Goal: Information Seeking & Learning: Learn about a topic

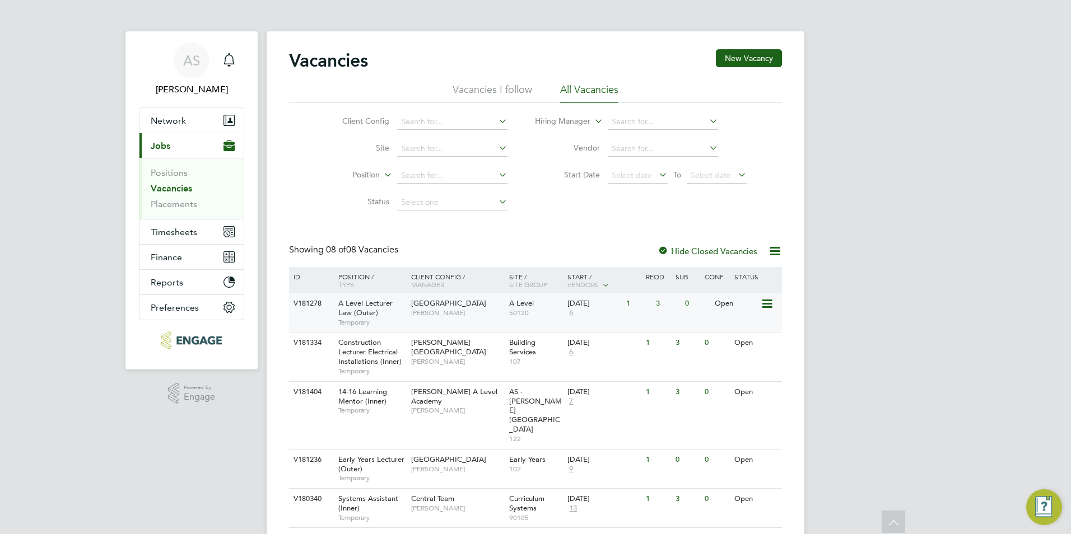
scroll to position [134, 0]
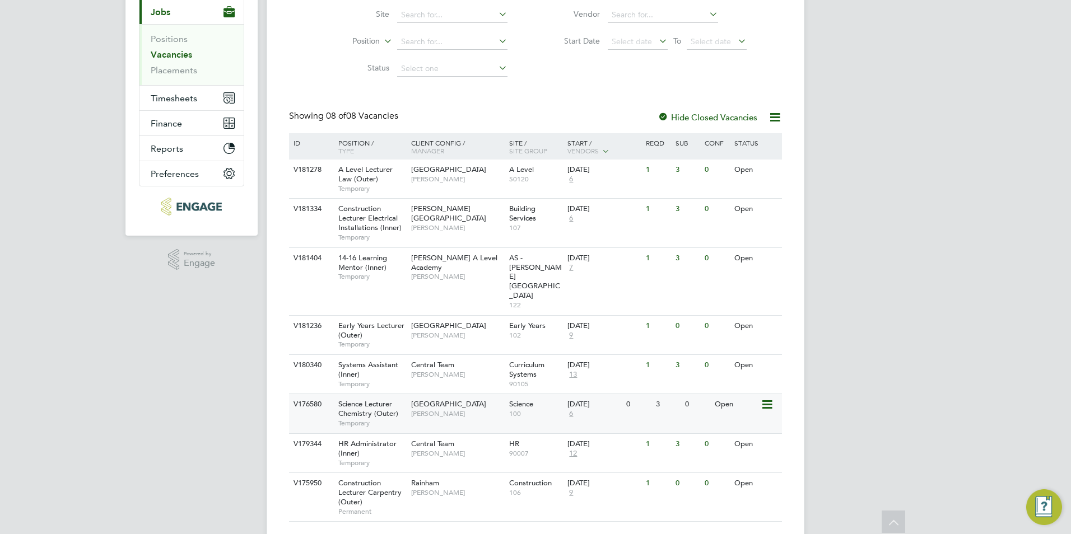
click at [384, 399] on span "Science Lecturer Chemistry (Outer)" at bounding box center [368, 408] width 60 height 19
click at [465, 178] on div "Havering Sixth Form Campus Kerry Baker" at bounding box center [457, 174] width 98 height 29
click at [390, 258] on div "14-16 Learning Mentor (Inner) Temporary" at bounding box center [369, 267] width 78 height 39
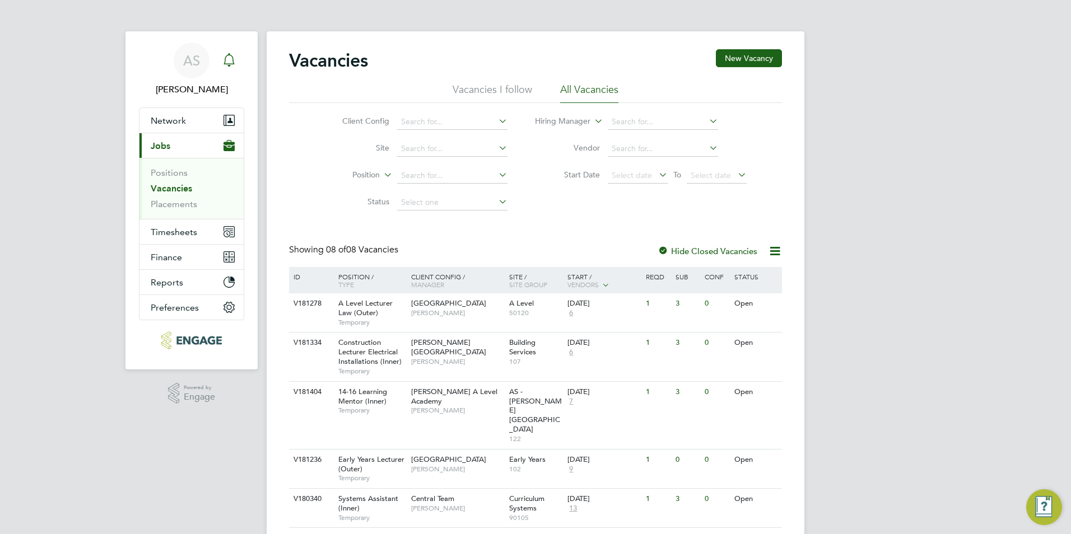
click at [236, 62] on div "Main navigation" at bounding box center [229, 60] width 22 height 22
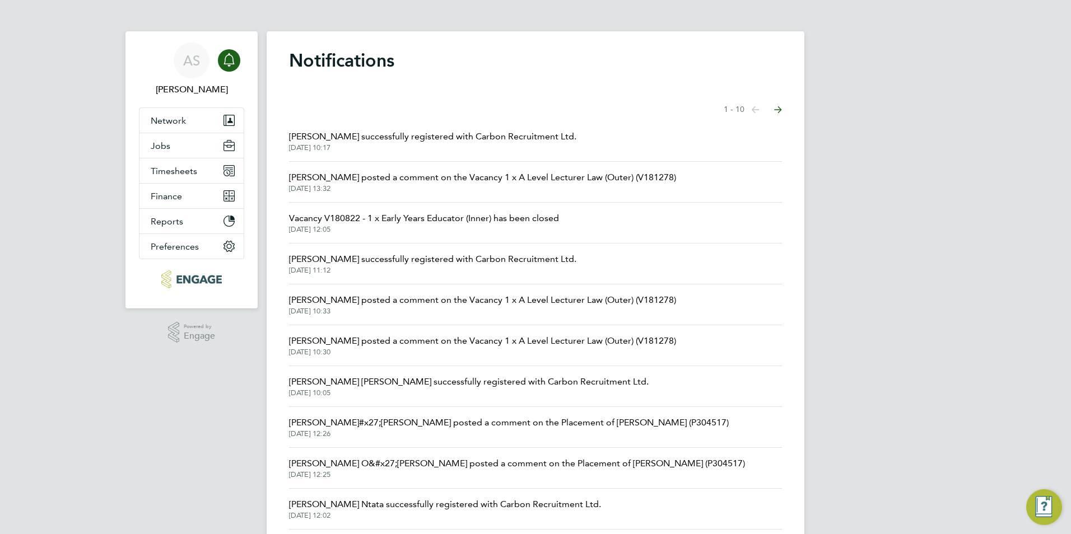
scroll to position [36, 0]
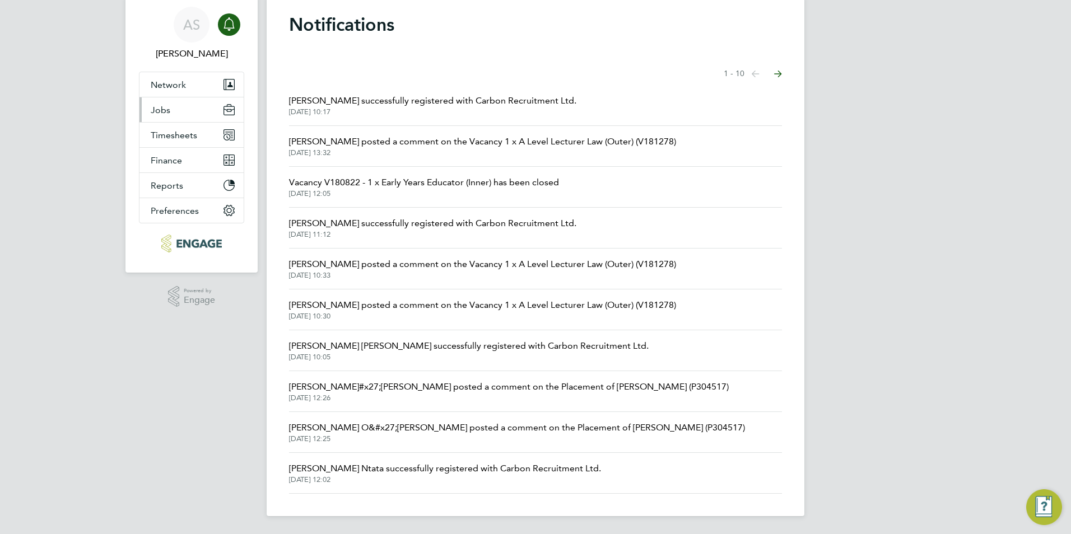
click at [216, 109] on button "Jobs" at bounding box center [191, 109] width 104 height 25
click at [185, 115] on button "Jobs" at bounding box center [191, 109] width 104 height 25
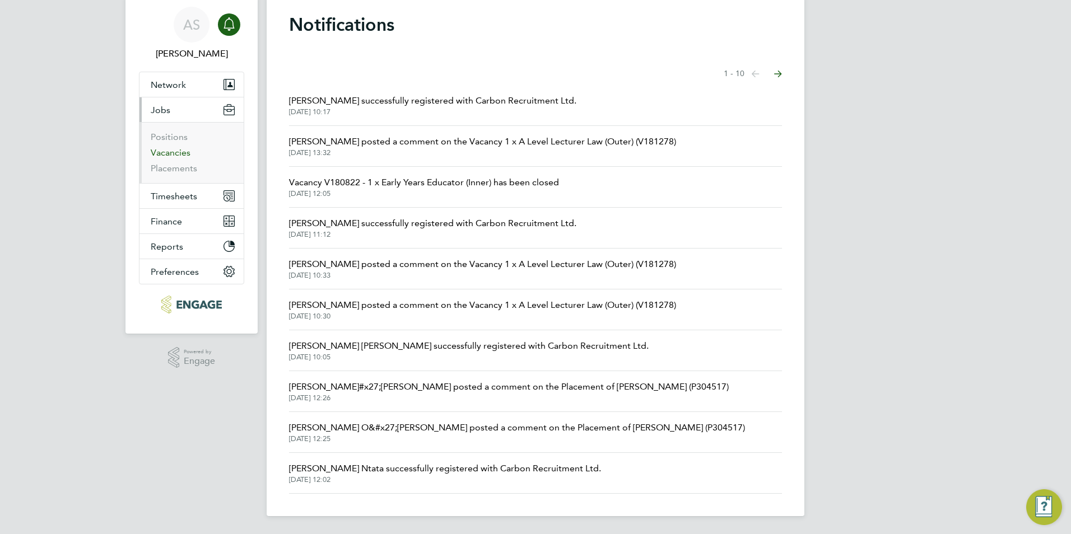
click at [176, 148] on link "Vacancies" at bounding box center [171, 152] width 40 height 11
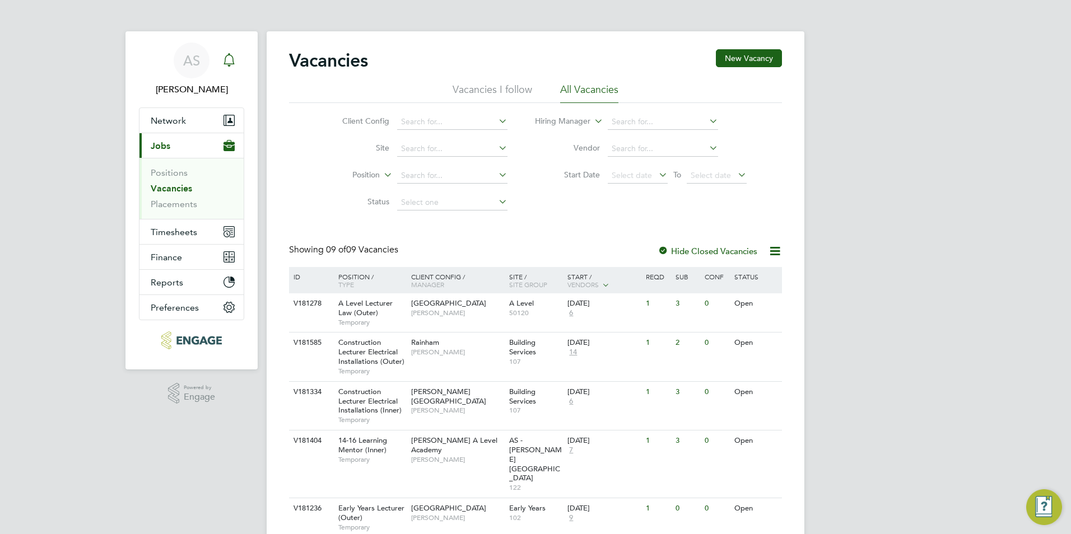
click at [233, 72] on link "Notifications" at bounding box center [229, 61] width 22 height 36
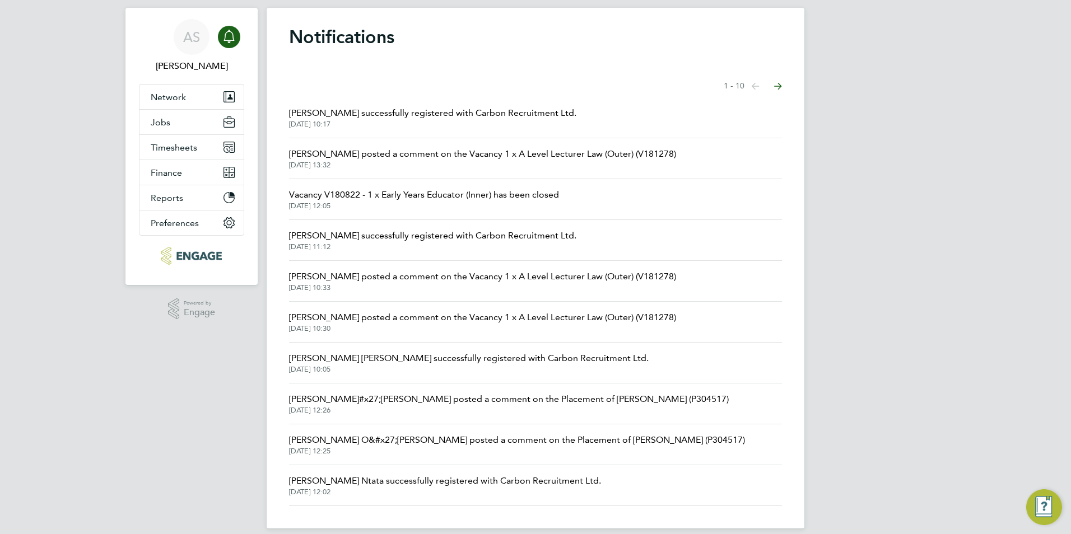
scroll to position [36, 0]
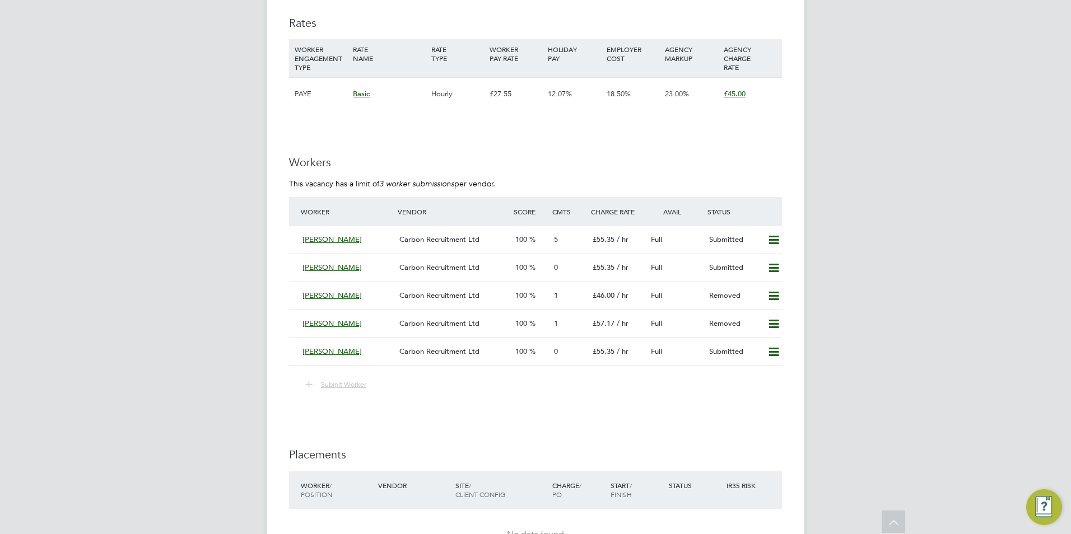
scroll to position [1904, 0]
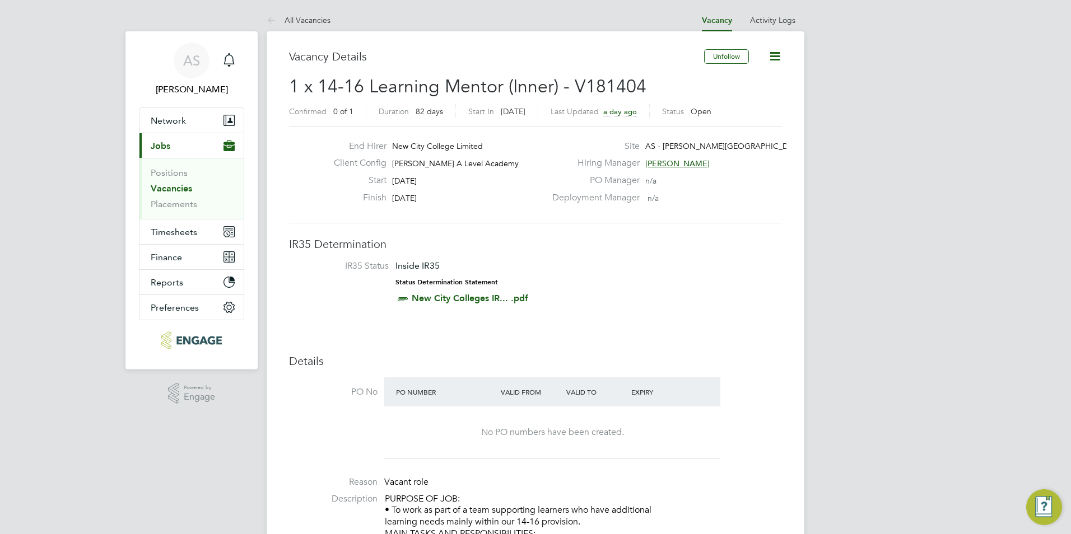
click at [680, 162] on span "[PERSON_NAME]" at bounding box center [677, 163] width 64 height 10
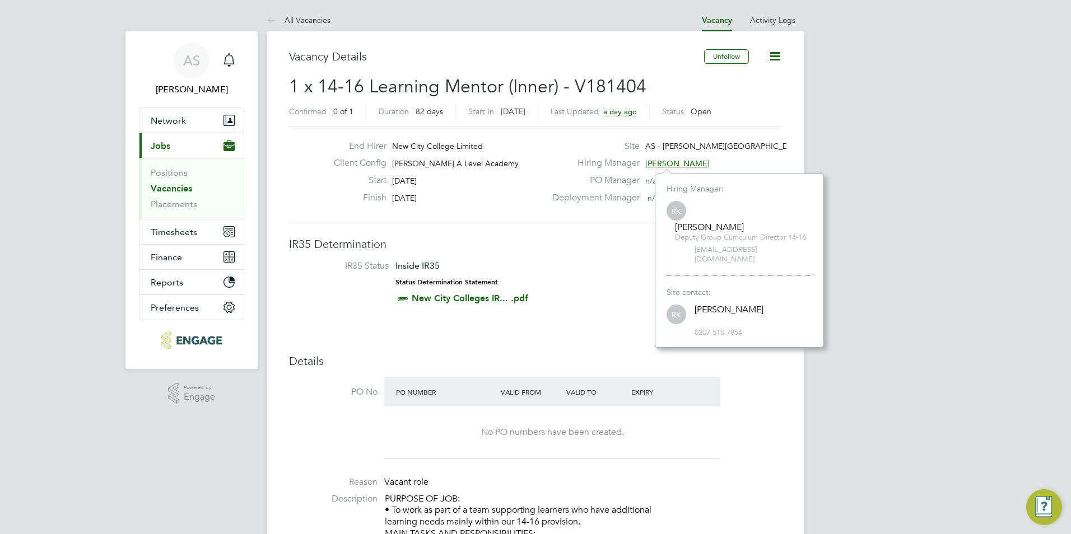
click at [596, 246] on h3 "IR35 Determination" at bounding box center [535, 244] width 493 height 15
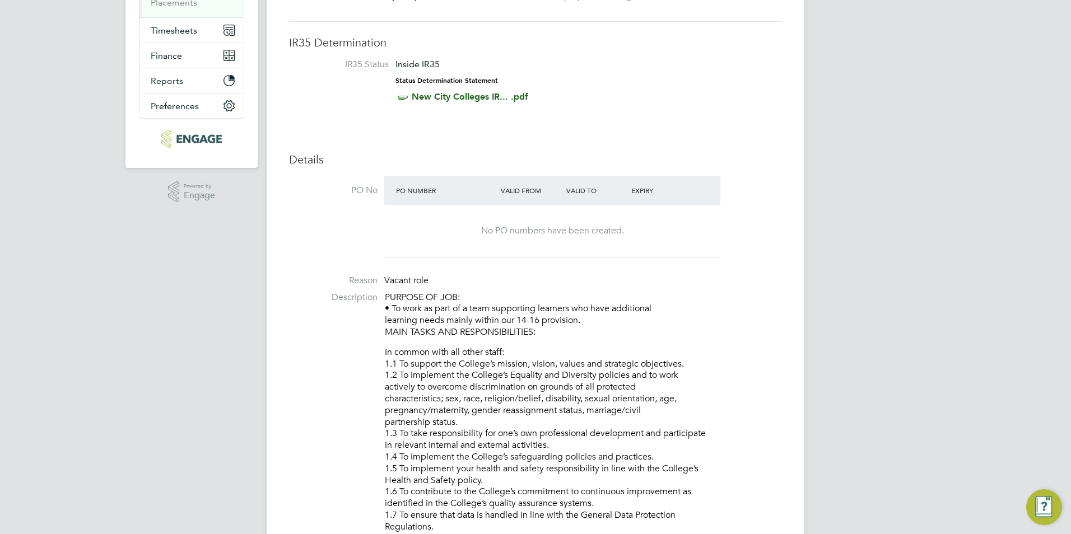
scroll to position [280, 0]
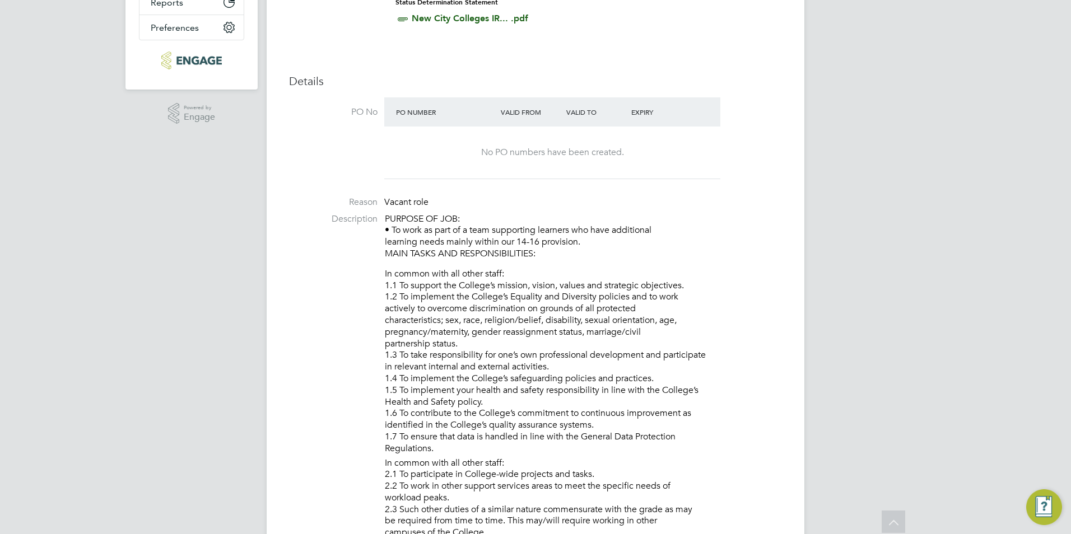
drag, startPoint x: 139, startPoint y: 288, endPoint x: 141, endPoint y: 294, distance: 6.3
drag, startPoint x: 141, startPoint y: 294, endPoint x: 147, endPoint y: 203, distance: 91.0
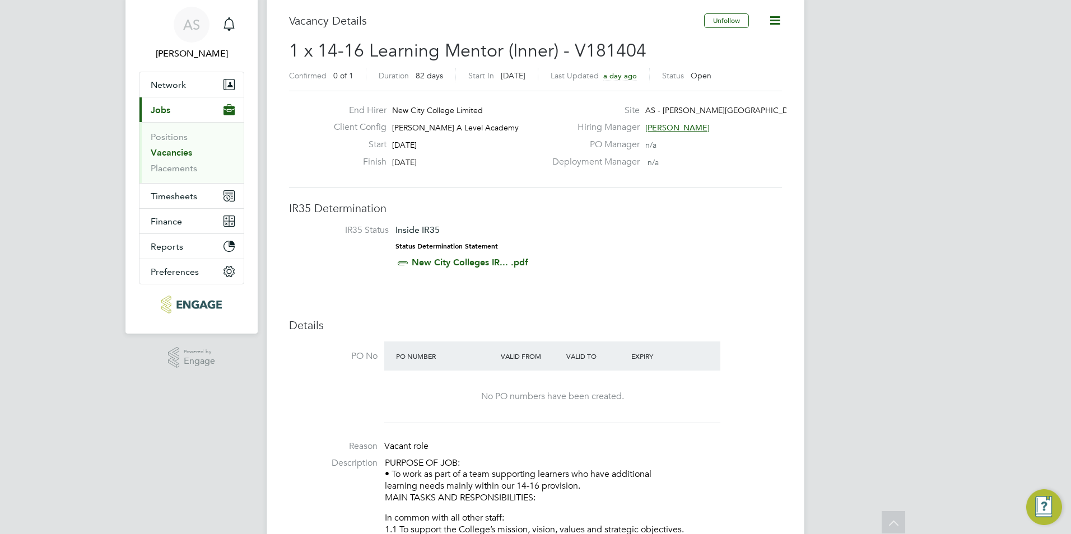
scroll to position [0, 0]
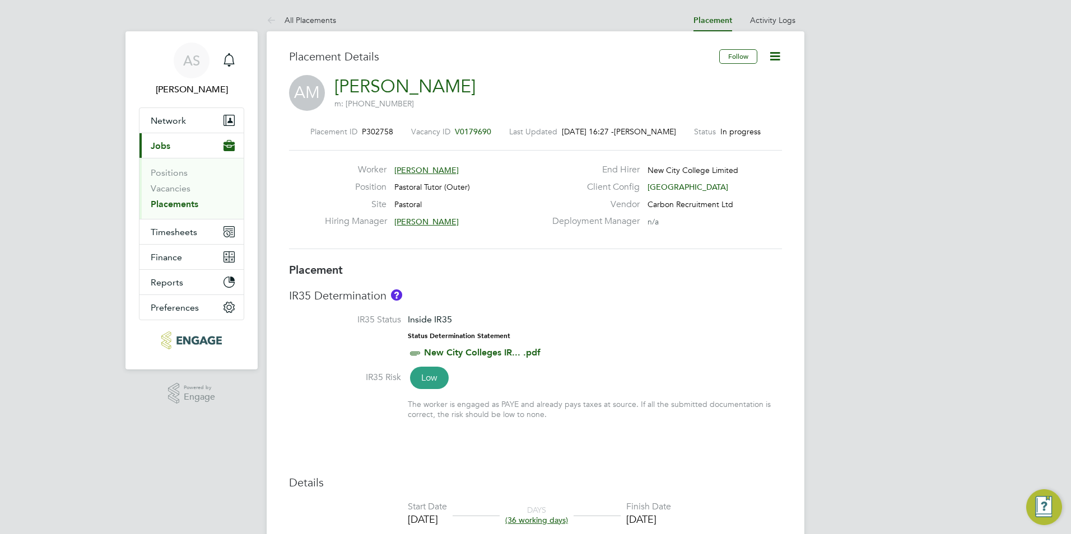
click at [318, 17] on link "All Placements" at bounding box center [301, 20] width 69 height 10
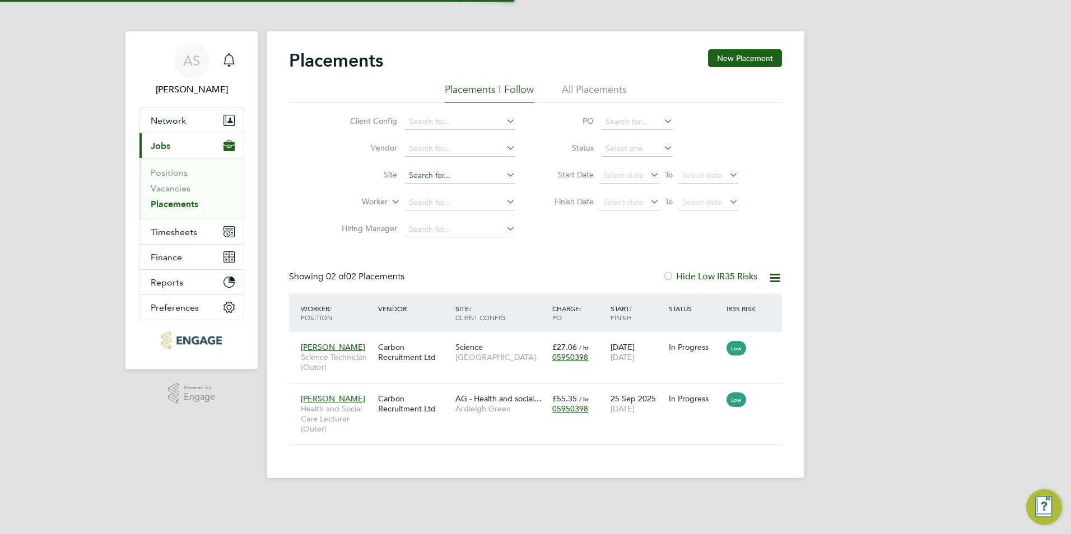
scroll to position [6, 6]
click at [186, 189] on link "Vacancies" at bounding box center [171, 188] width 40 height 11
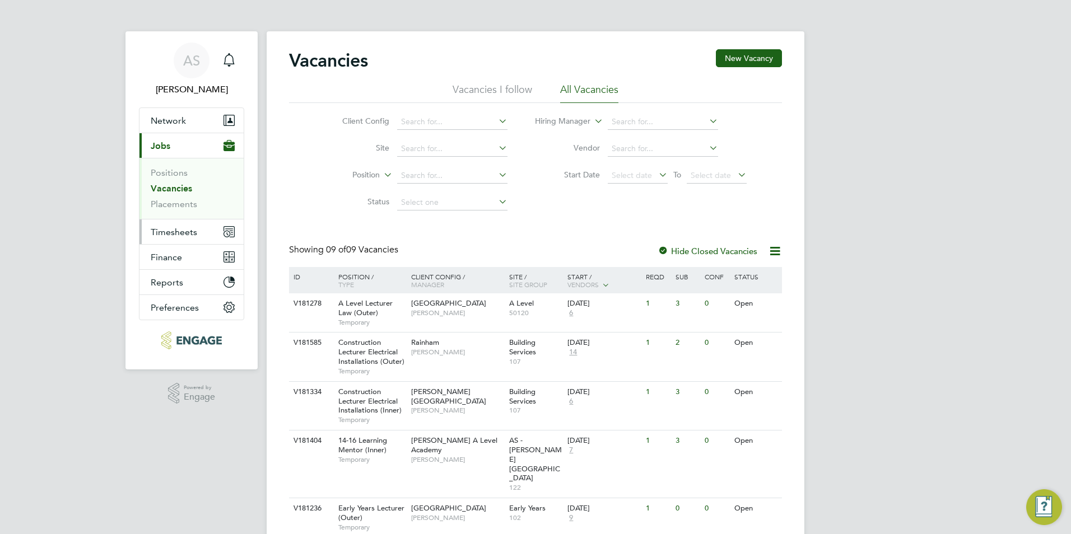
click at [204, 236] on button "Timesheets" at bounding box center [191, 232] width 104 height 25
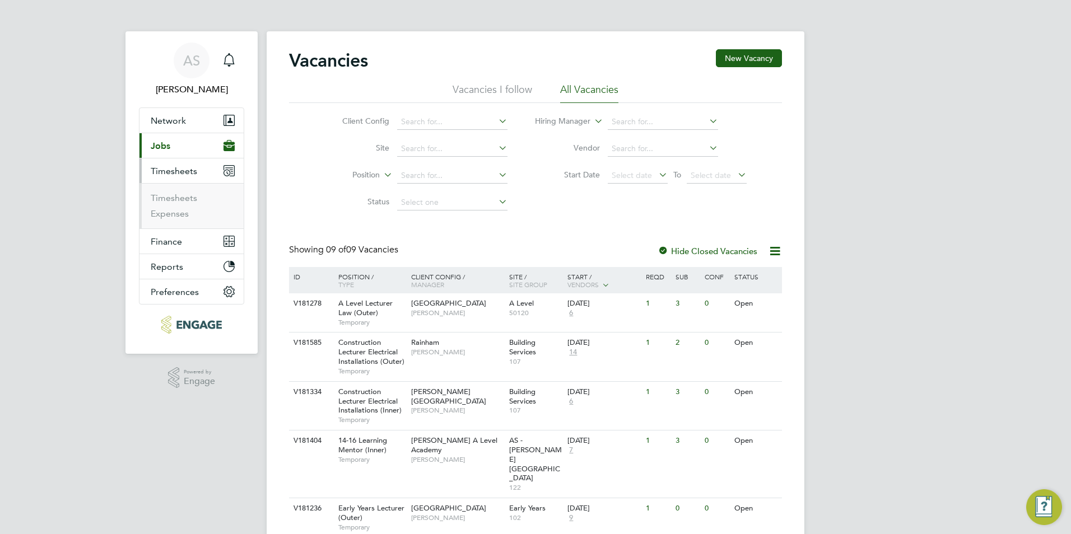
click at [185, 204] on li "Timesheets" at bounding box center [193, 201] width 84 height 16
click at [185, 202] on link "Timesheets" at bounding box center [174, 198] width 46 height 11
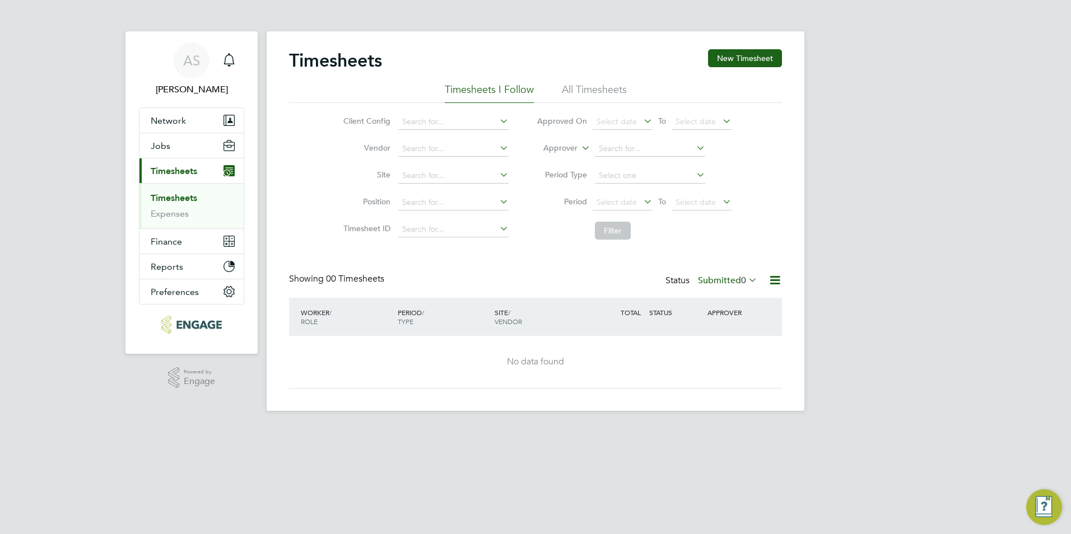
click at [610, 83] on li "All Timesheets" at bounding box center [594, 93] width 65 height 20
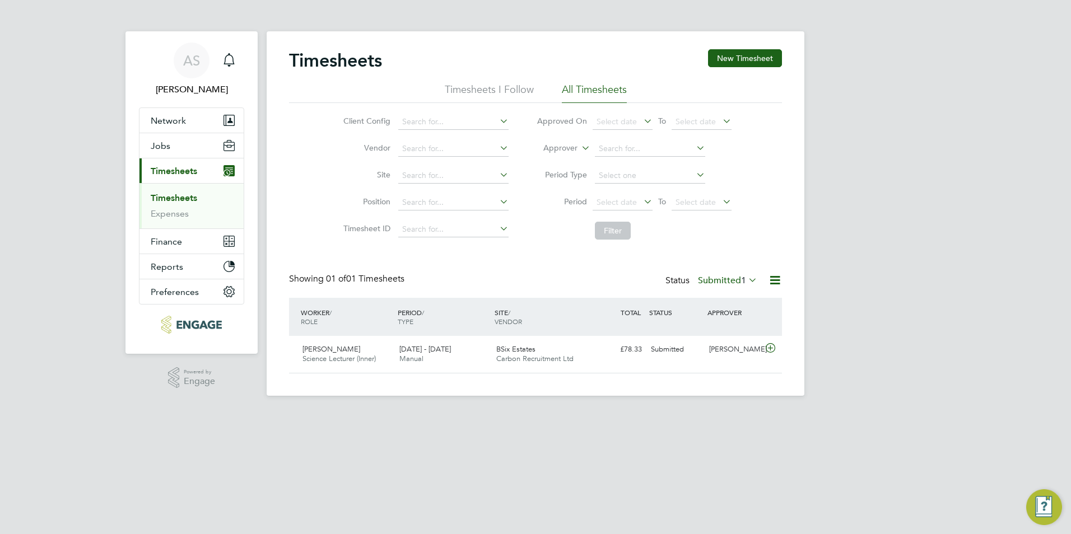
click at [493, 83] on li "Timesheets I Follow" at bounding box center [489, 93] width 89 height 20
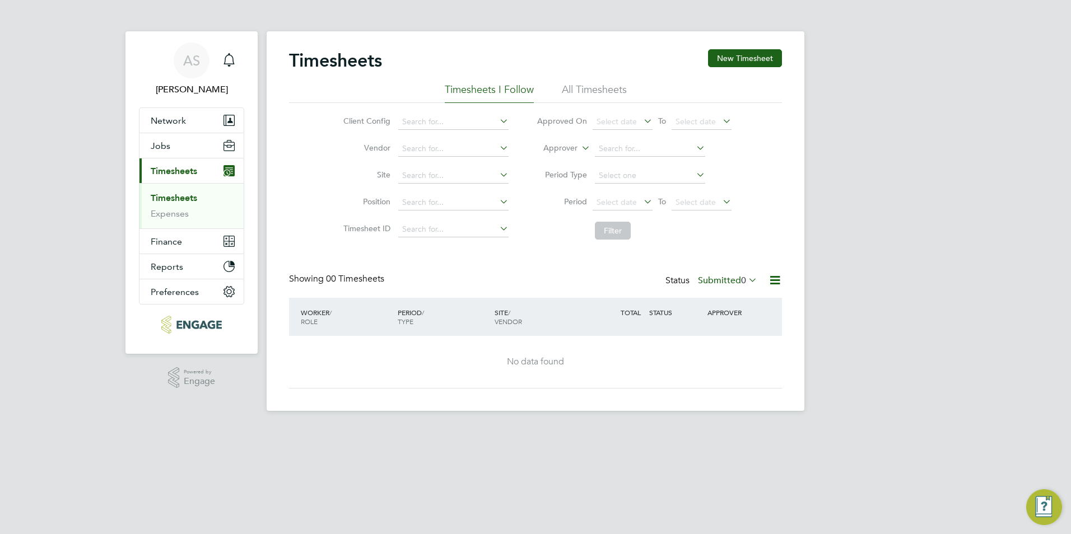
click at [599, 89] on li "All Timesheets" at bounding box center [594, 93] width 65 height 20
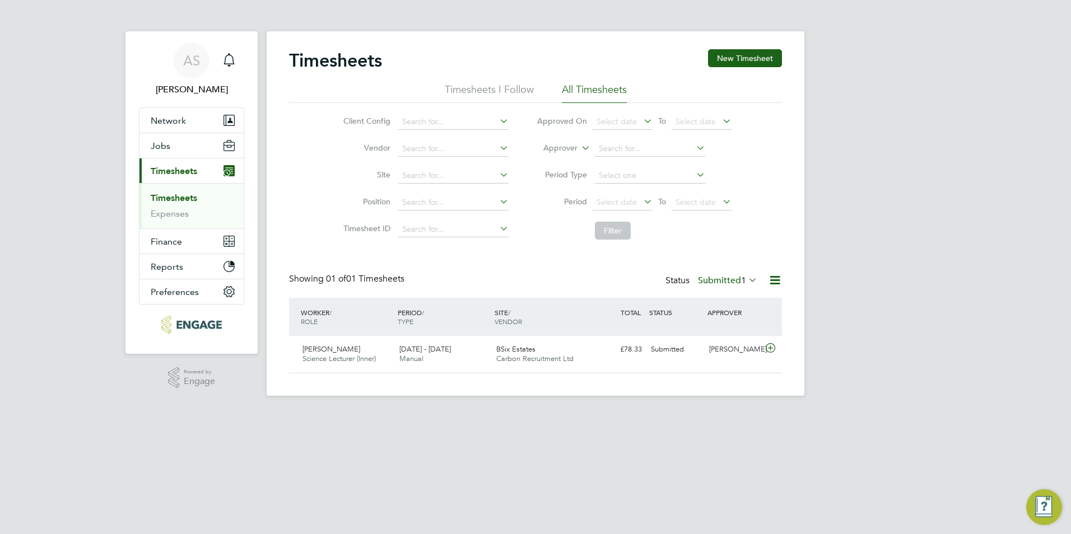
click at [726, 277] on label "Submitted 1" at bounding box center [727, 280] width 59 height 11
click at [743, 299] on li "269" at bounding box center [752, 300] width 19 height 16
click at [745, 283] on span "1" at bounding box center [743, 280] width 5 height 11
click at [726, 295] on li "All" at bounding box center [717, 300] width 52 height 16
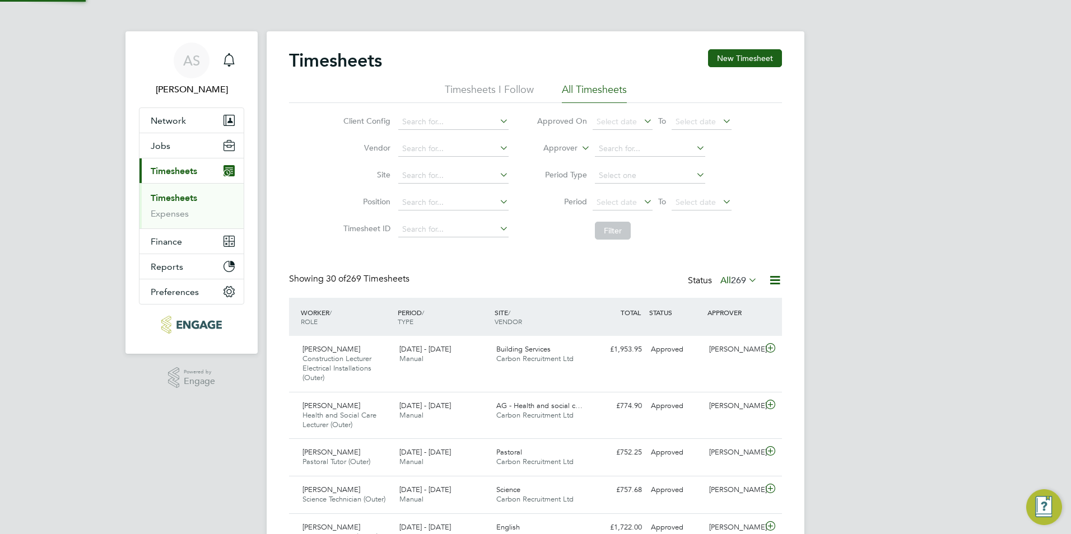
scroll to position [29, 97]
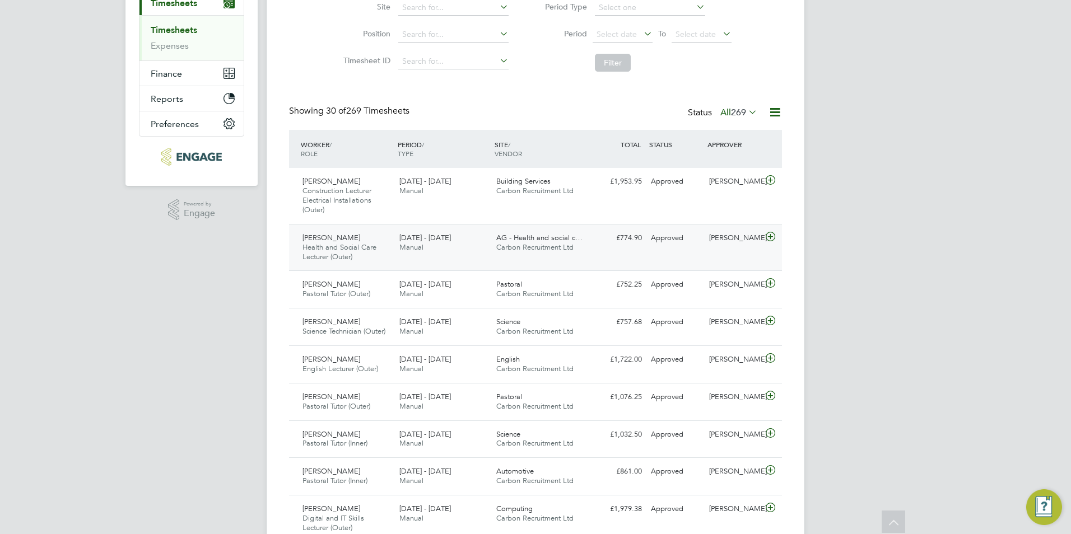
click at [492, 248] on div "AG - Health and social c… Carbon Recruitment Ltd" at bounding box center [540, 243] width 97 height 28
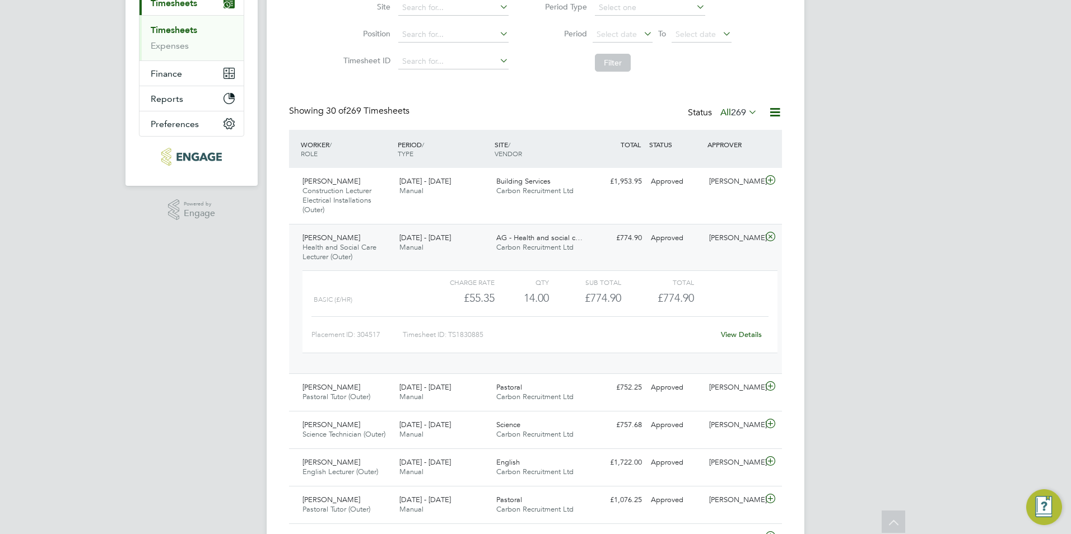
click at [601, 250] on div "Florence Obabiyi Health and Social Care Lecturer (Outer) 22 - 28 Sep 2025 22 - …" at bounding box center [535, 299] width 493 height 150
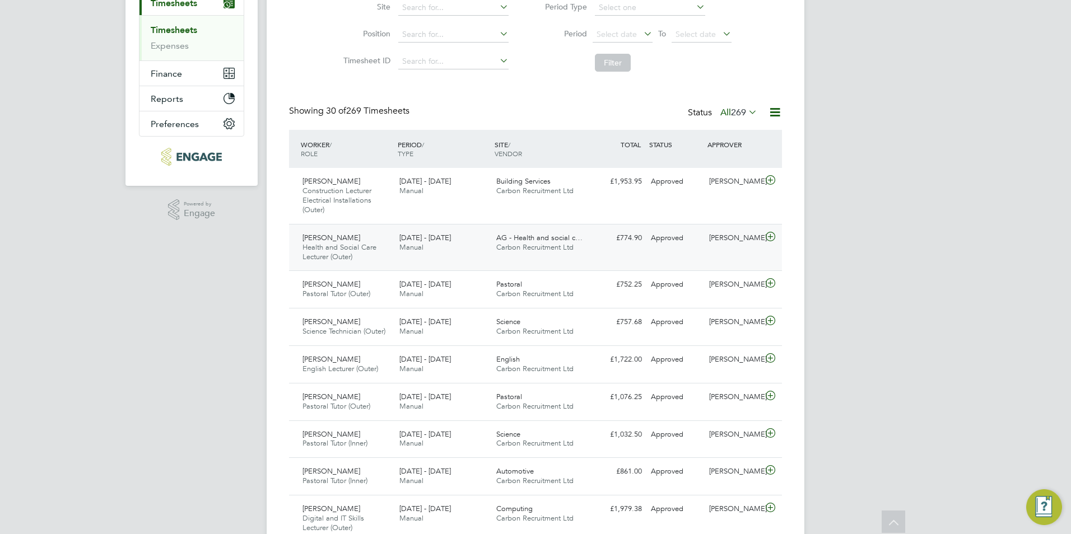
click at [601, 250] on div "Florence Obabiyi Health and Social Care Lecturer (Outer) 22 - 28 Sep 2025 22 - …" at bounding box center [535, 247] width 493 height 47
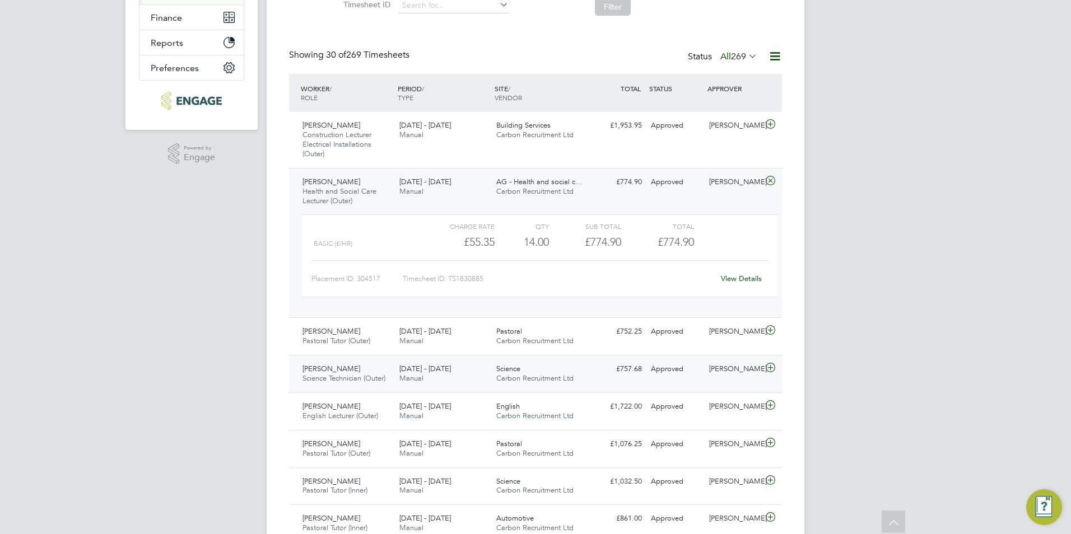
click at [375, 370] on div "Dona Donald Science Technician (Outer) 22 - 28 Sep 2025" at bounding box center [346, 374] width 97 height 28
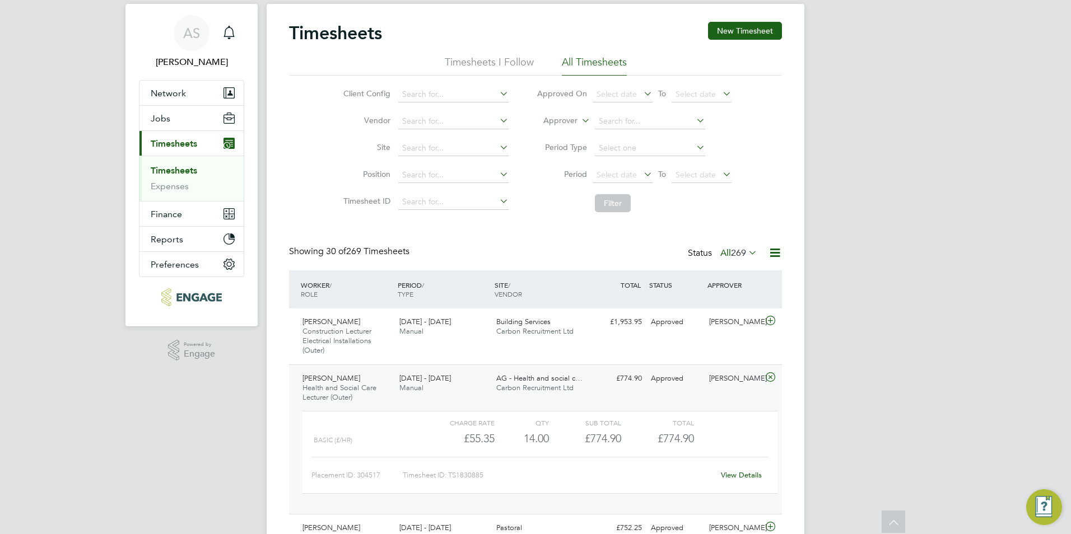
scroll to position [0, 0]
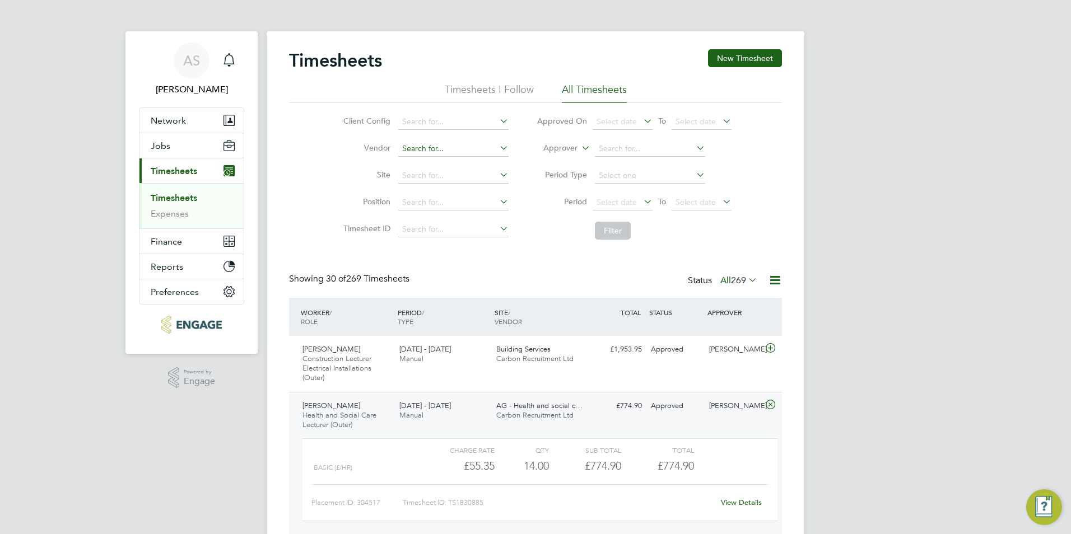
click at [438, 143] on input at bounding box center [453, 149] width 110 height 16
click at [436, 127] on input at bounding box center [453, 122] width 110 height 16
click at [349, 185] on li "Site" at bounding box center [424, 175] width 197 height 27
click at [414, 178] on input at bounding box center [453, 176] width 110 height 16
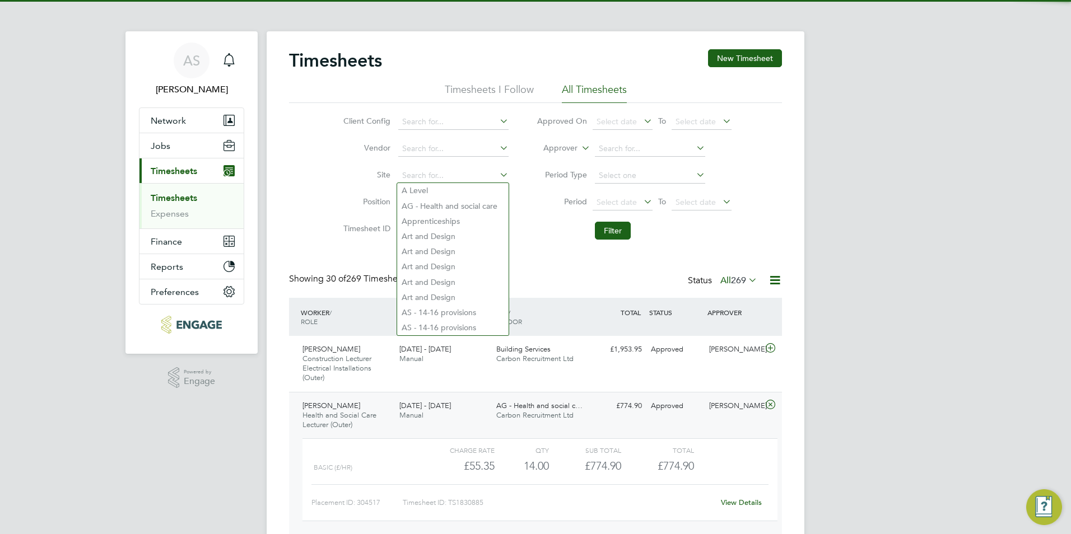
click at [332, 189] on li "Site" at bounding box center [424, 175] width 197 height 27
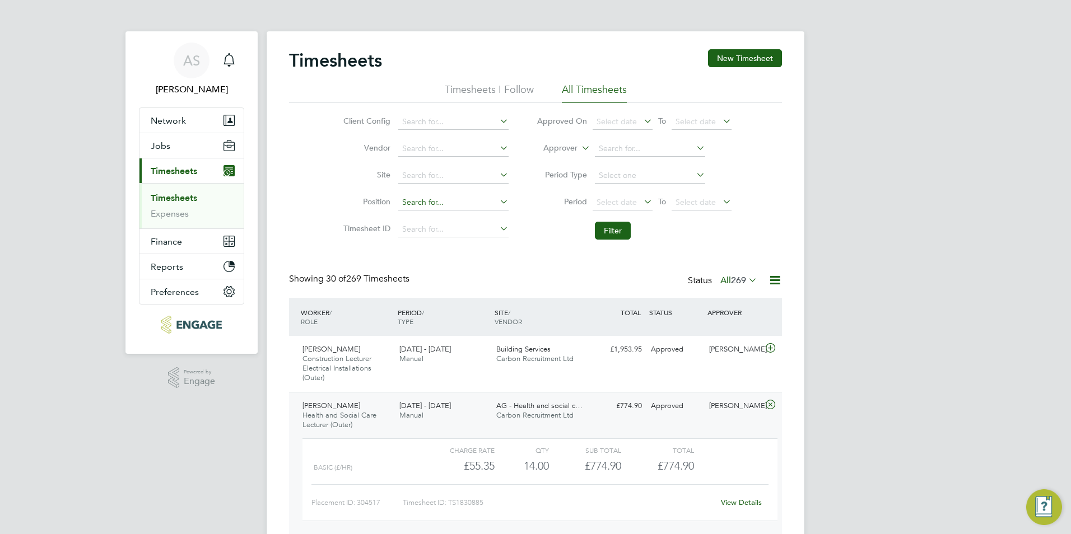
click at [417, 198] on input at bounding box center [453, 203] width 110 height 16
click at [311, 206] on div "Client Config Vendor Site Position Timesheet ID Approved On Select date To Sele…" at bounding box center [535, 174] width 493 height 142
click at [441, 227] on input at bounding box center [453, 230] width 110 height 16
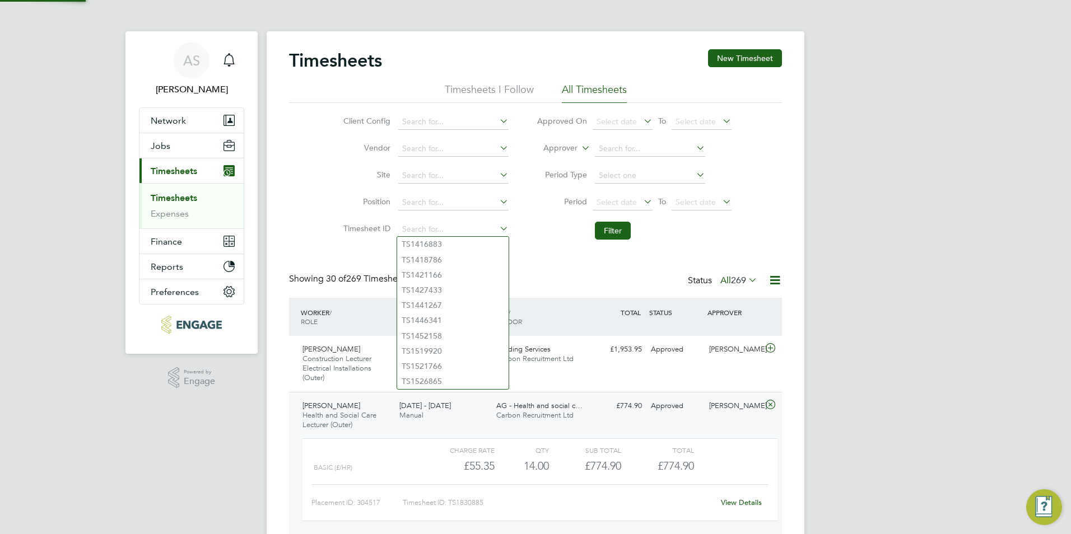
click at [315, 235] on div "Client Config Vendor Site Position Timesheet ID Approved On Select date To Sele…" at bounding box center [535, 174] width 493 height 142
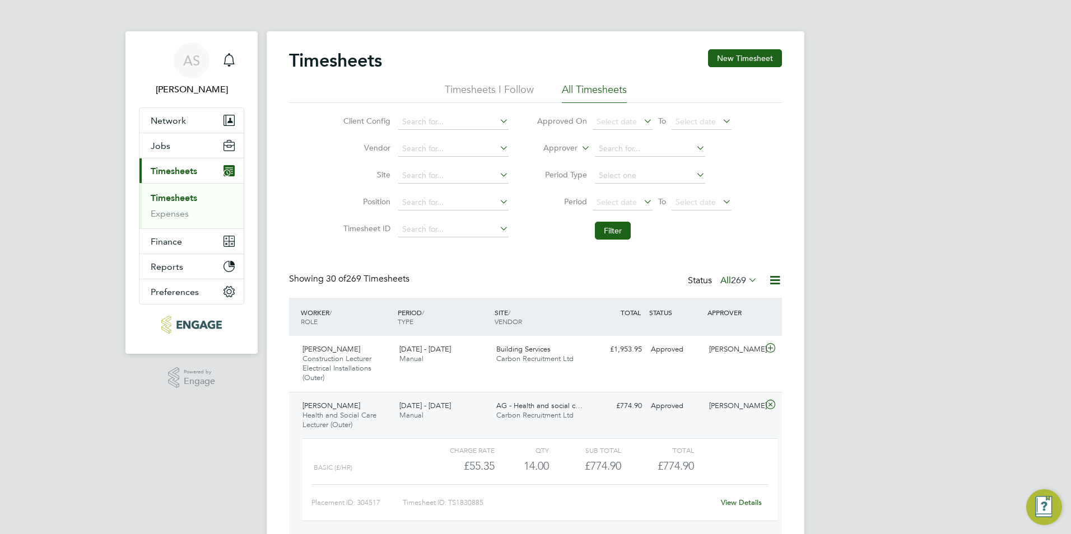
click at [564, 400] on div "AG - Health and social c… Carbon Recruitment Ltd" at bounding box center [540, 411] width 97 height 28
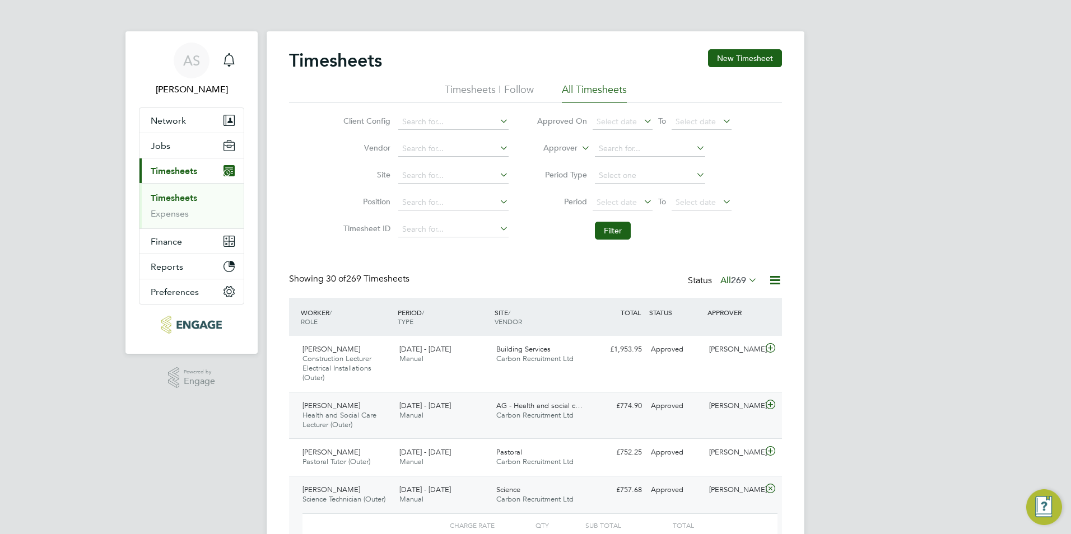
scroll to position [280, 0]
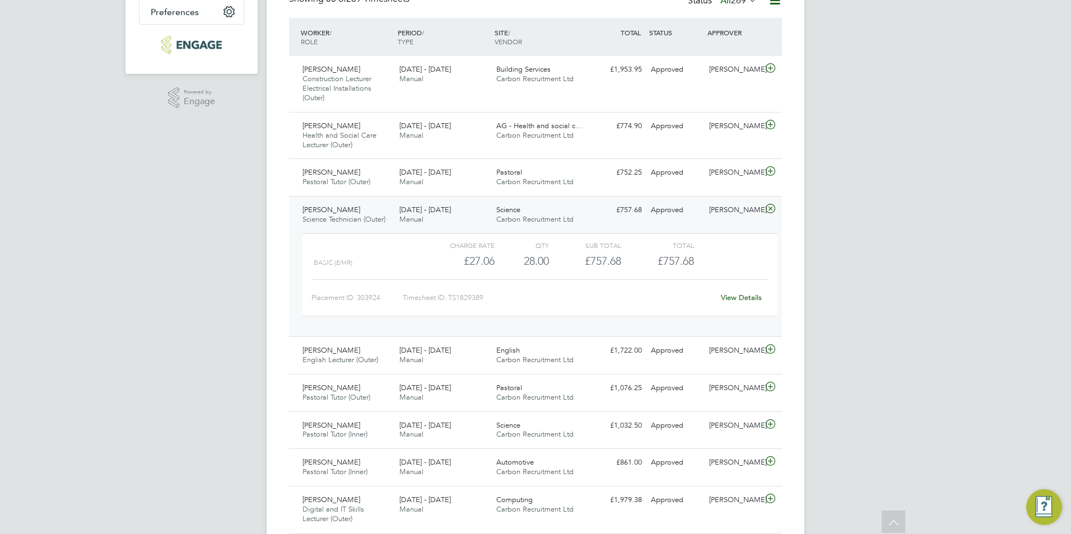
click at [530, 211] on div "Science Carbon Recruitment Ltd" at bounding box center [540, 215] width 97 height 28
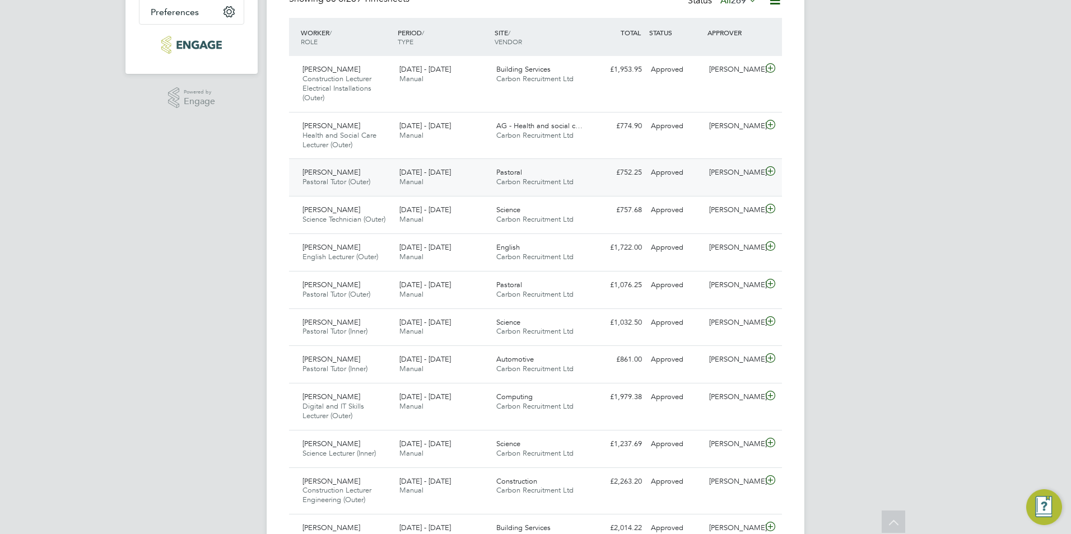
click at [604, 183] on div "Andre Graham Pastoral Tutor (Outer) 22 - 28 Sep 2025 22 - 28 Sep 2025 Manual Pa…" at bounding box center [535, 177] width 493 height 38
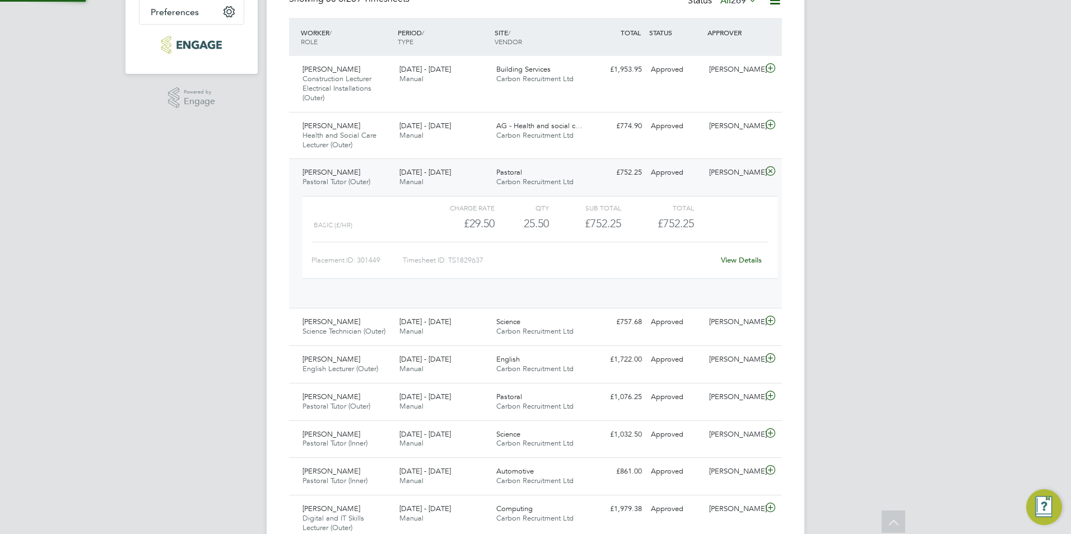
scroll to position [19, 109]
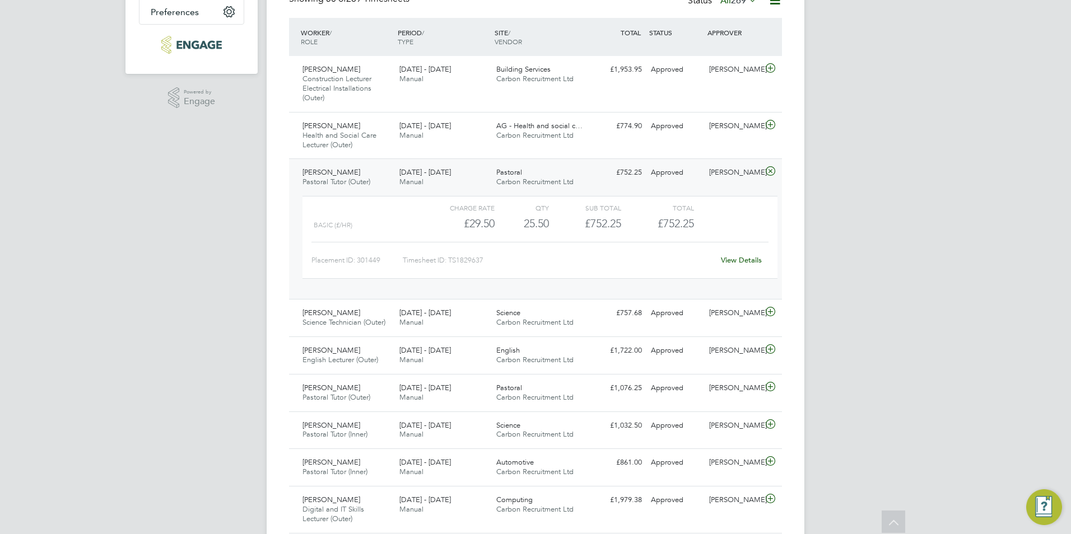
click at [605, 181] on div "£752.25 Approved" at bounding box center [617, 173] width 58 height 18
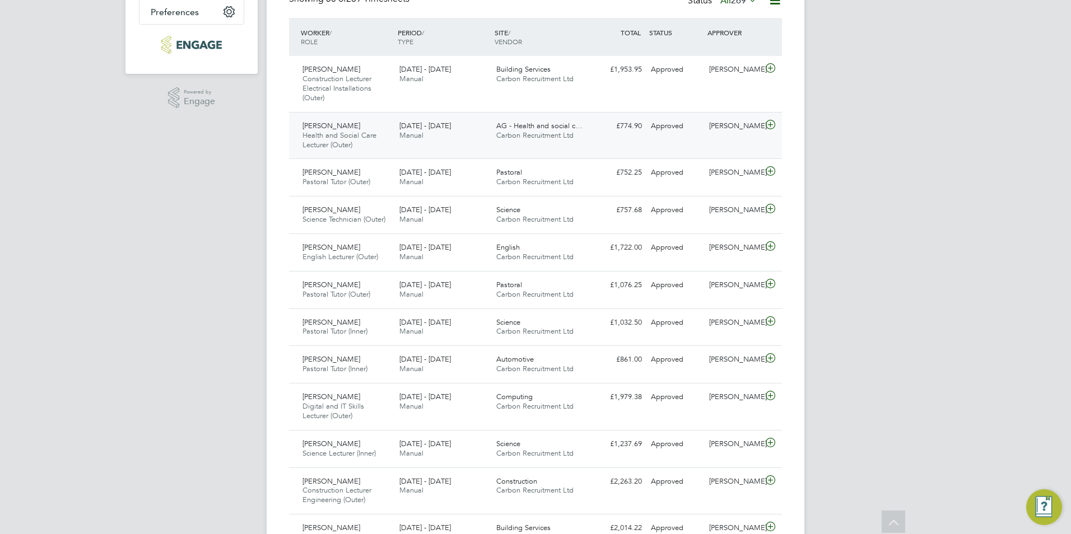
click at [512, 125] on span "AG - Health and social c…" at bounding box center [539, 126] width 86 height 10
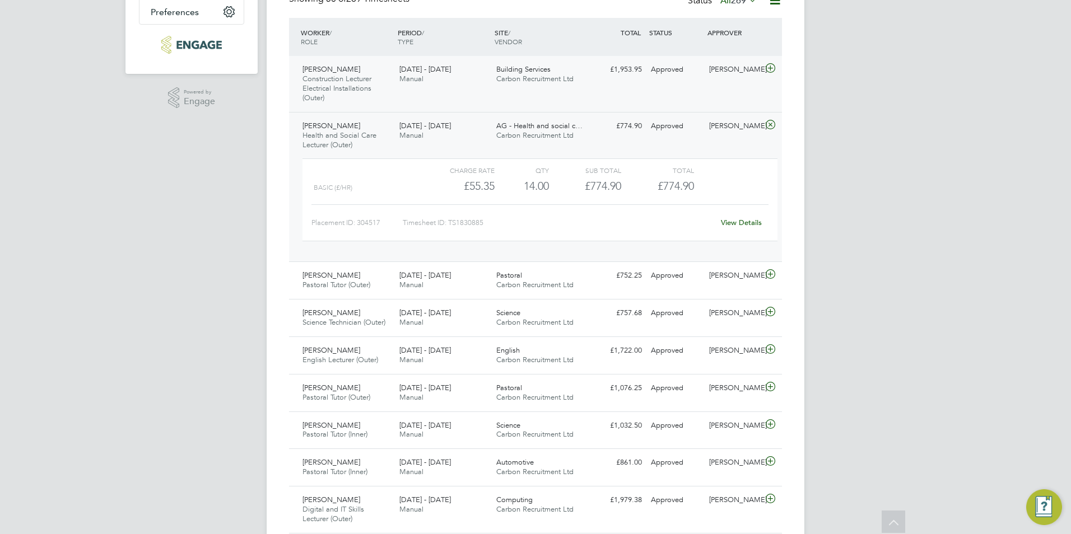
click at [487, 95] on div "Andre Edwards Construction Lecturer Electrical Installations (Outer) 22 - 28 Se…" at bounding box center [535, 84] width 493 height 56
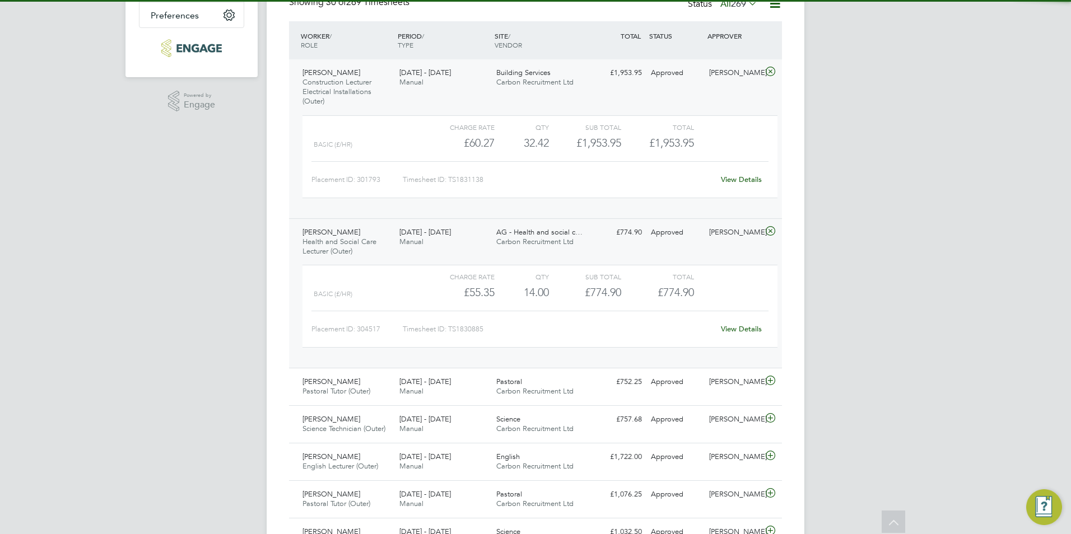
scroll to position [159, 0]
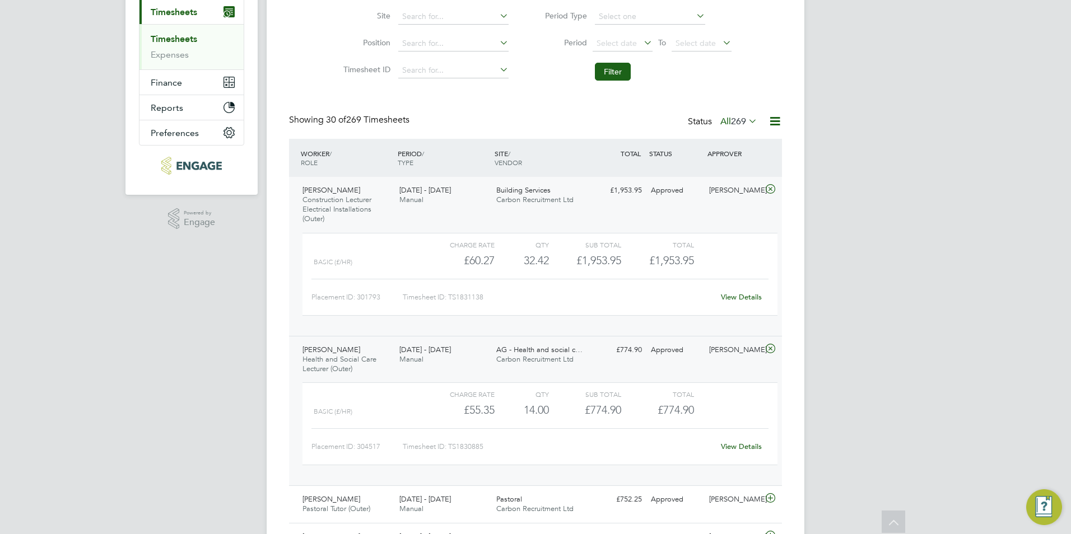
click at [524, 194] on span "Building Services" at bounding box center [523, 190] width 54 height 10
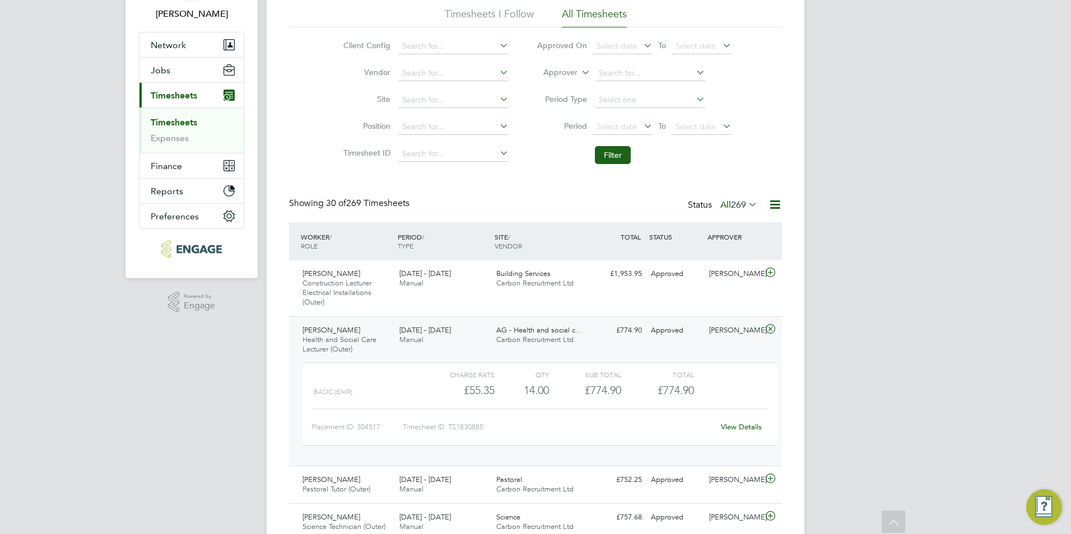
scroll to position [56, 0]
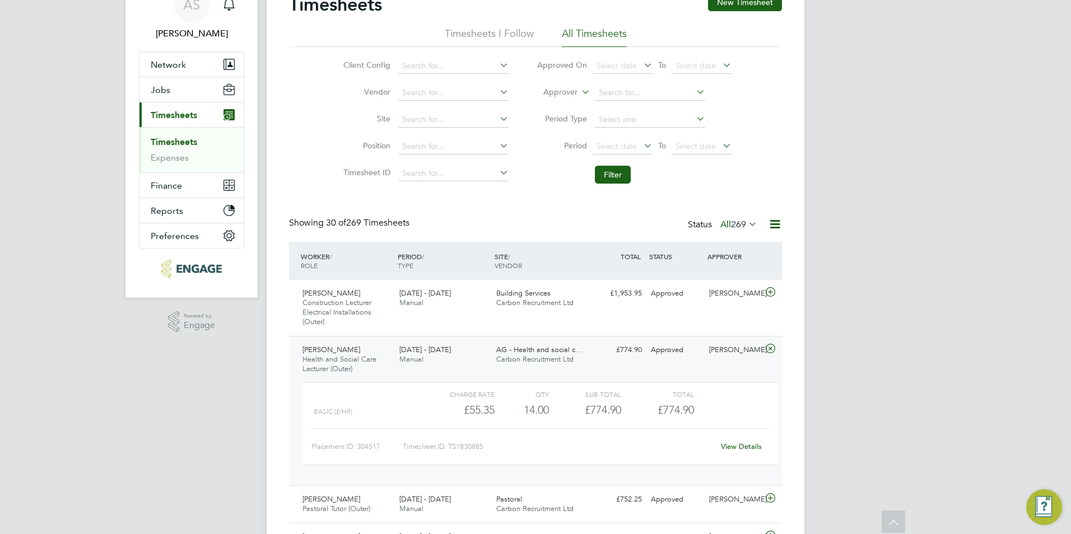
click at [525, 363] on span "Carbon Recruitment Ltd" at bounding box center [534, 359] width 77 height 10
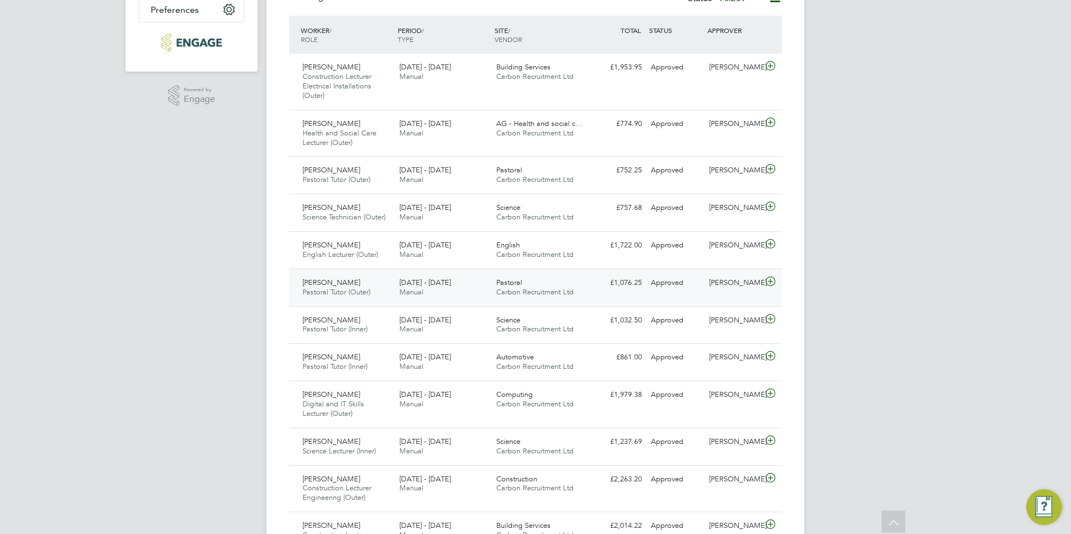
scroll to position [336, 0]
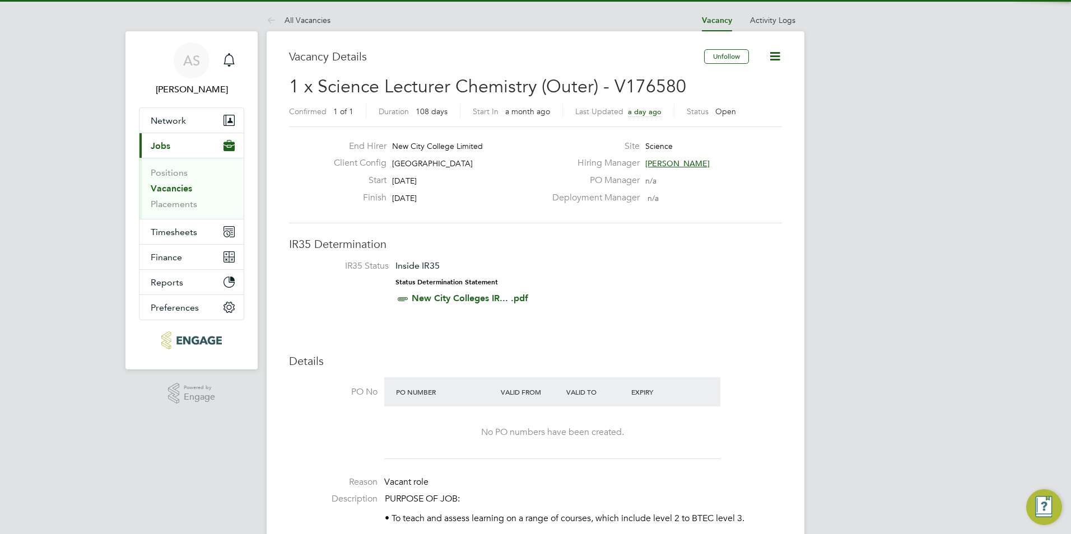
click at [171, 186] on link "Vacancies" at bounding box center [171, 188] width 41 height 11
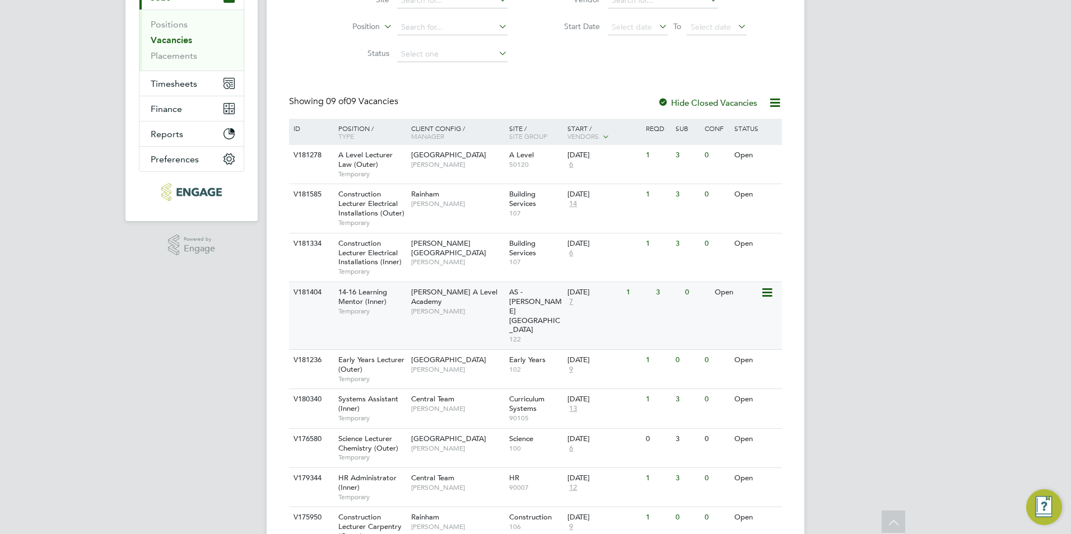
scroll to position [183, 0]
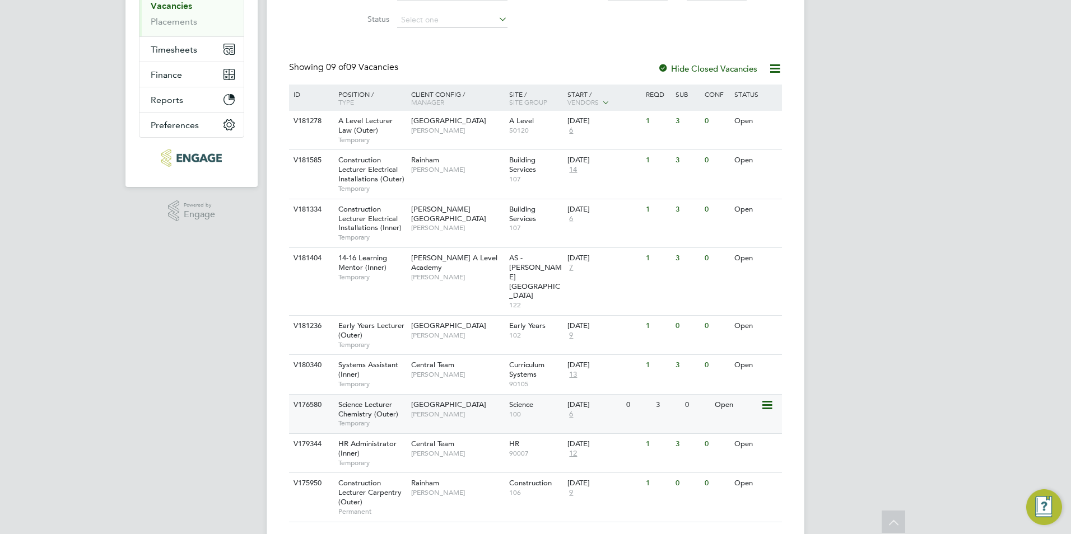
click at [548, 395] on div "Science 100" at bounding box center [535, 409] width 59 height 29
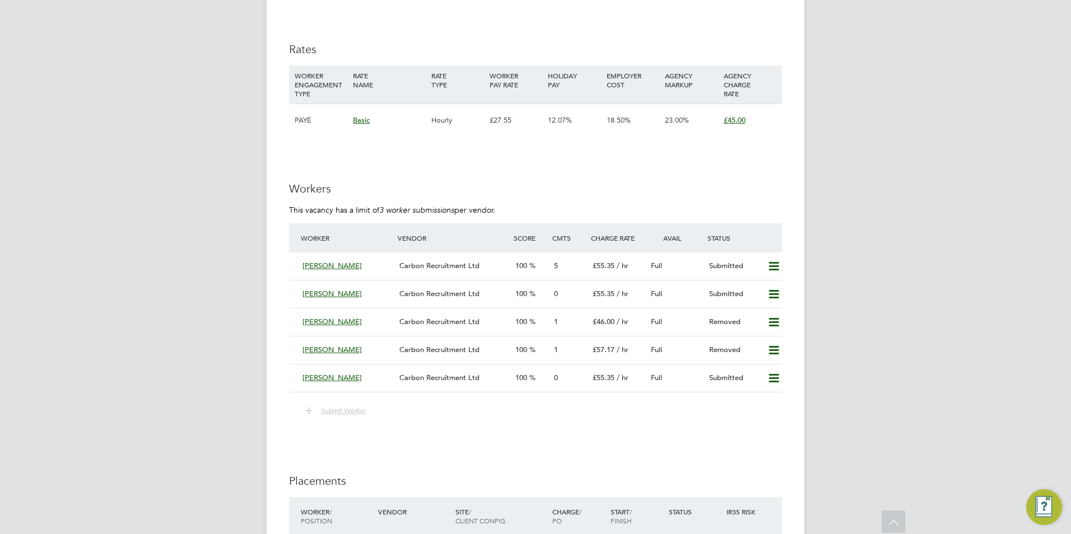
scroll to position [1960, 0]
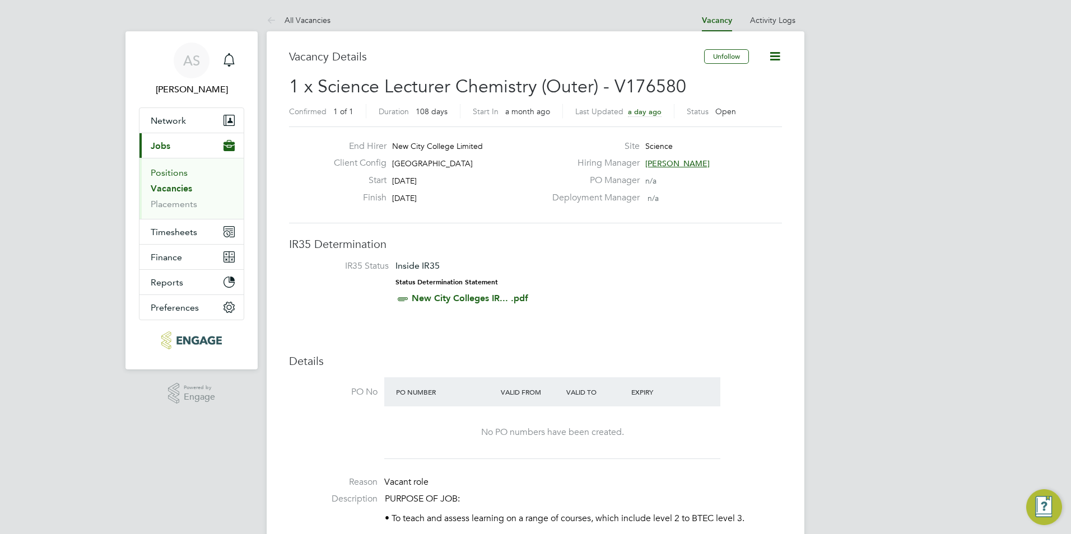
click at [182, 176] on link "Positions" at bounding box center [169, 172] width 37 height 11
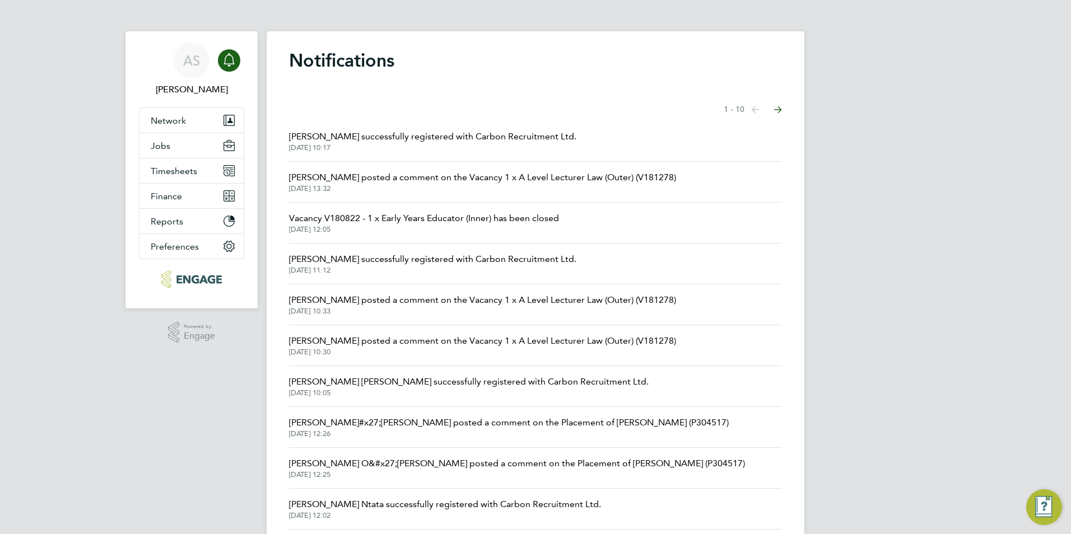
scroll to position [36, 0]
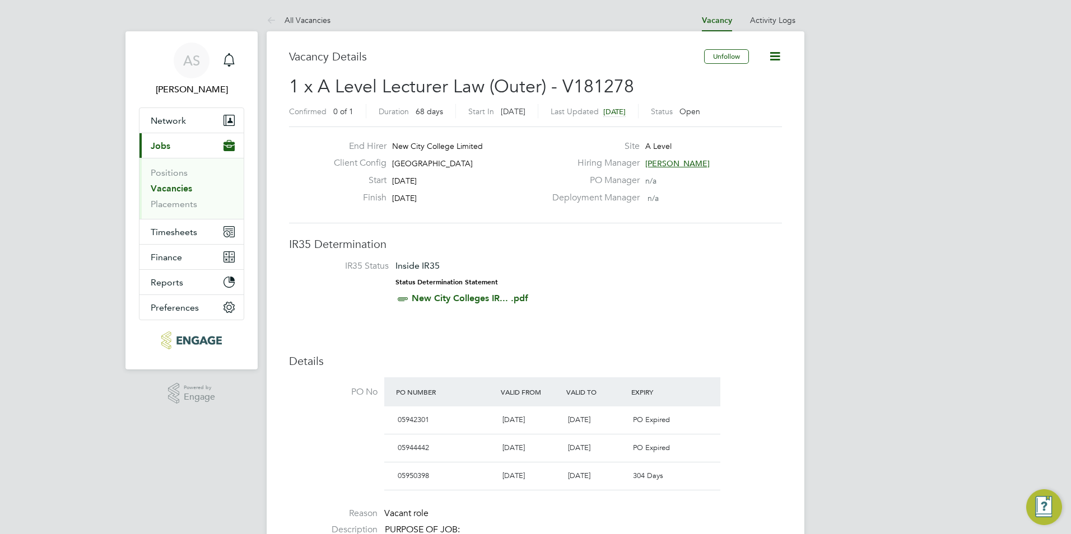
click at [233, 65] on icon "Main navigation" at bounding box center [228, 59] width 13 height 13
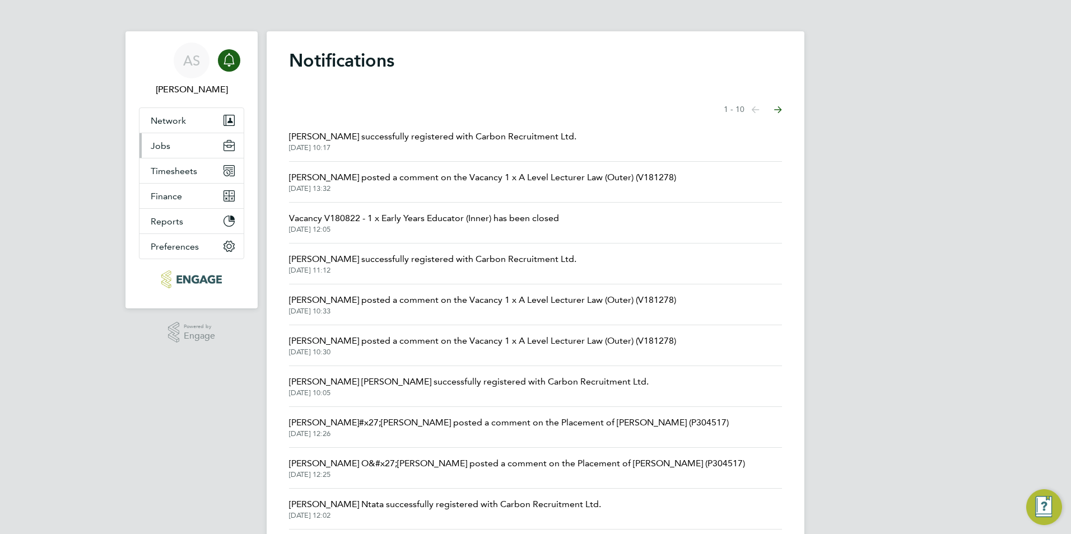
click at [178, 157] on button "Jobs" at bounding box center [191, 145] width 104 height 25
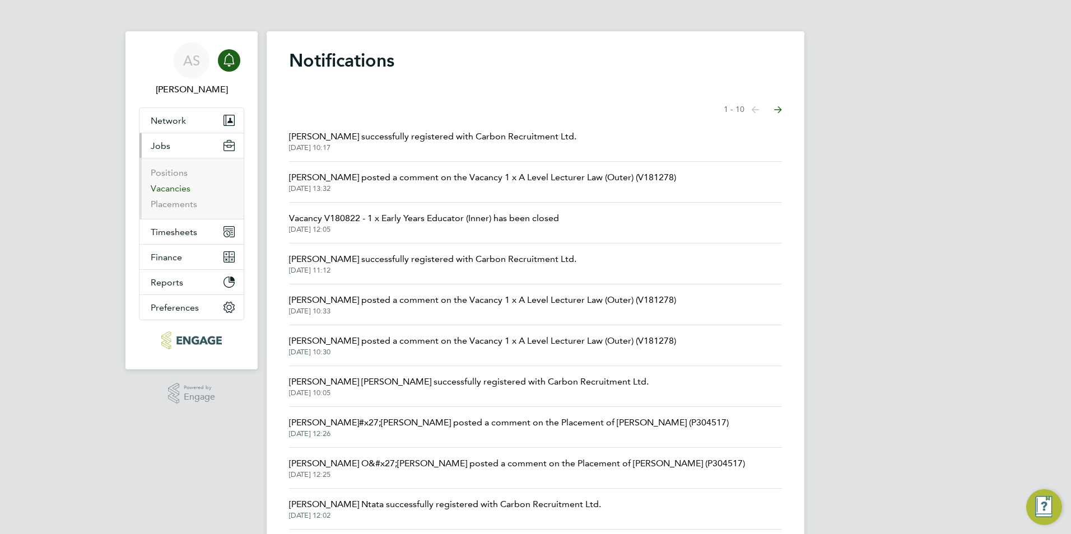
click at [181, 188] on link "Vacancies" at bounding box center [171, 188] width 40 height 11
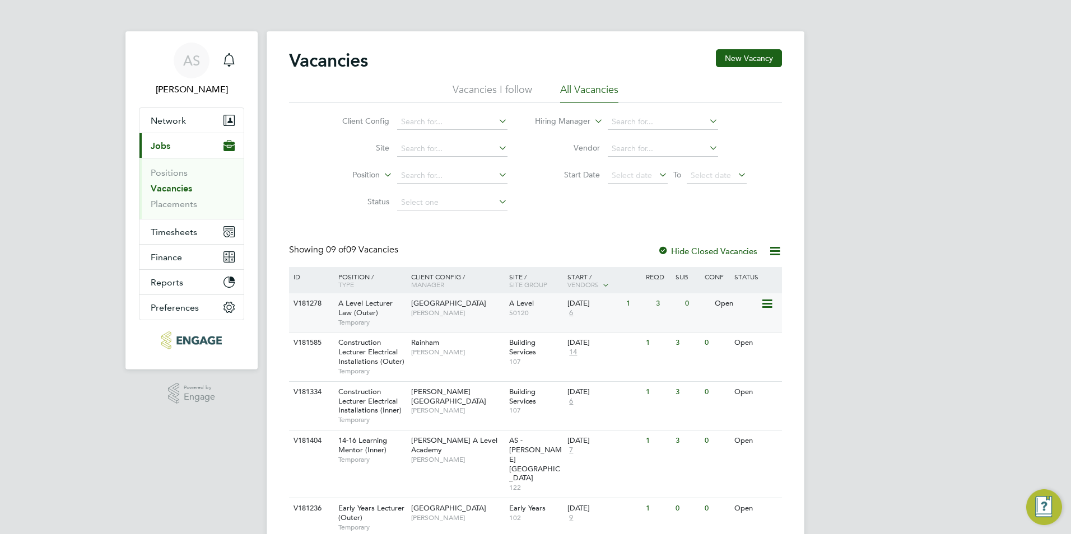
click at [461, 318] on span "[PERSON_NAME]" at bounding box center [457, 313] width 92 height 9
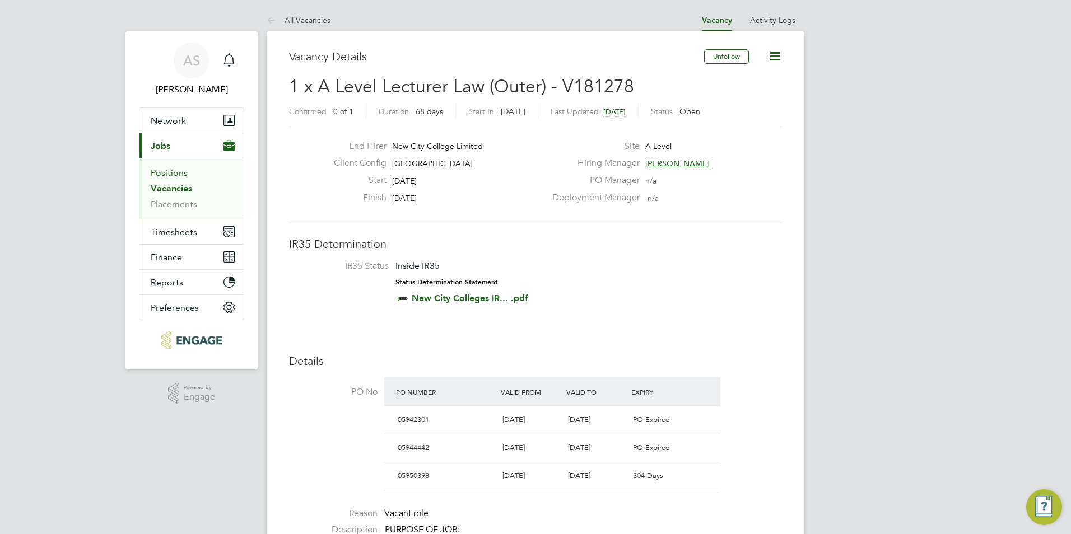
click at [183, 172] on link "Positions" at bounding box center [169, 172] width 37 height 11
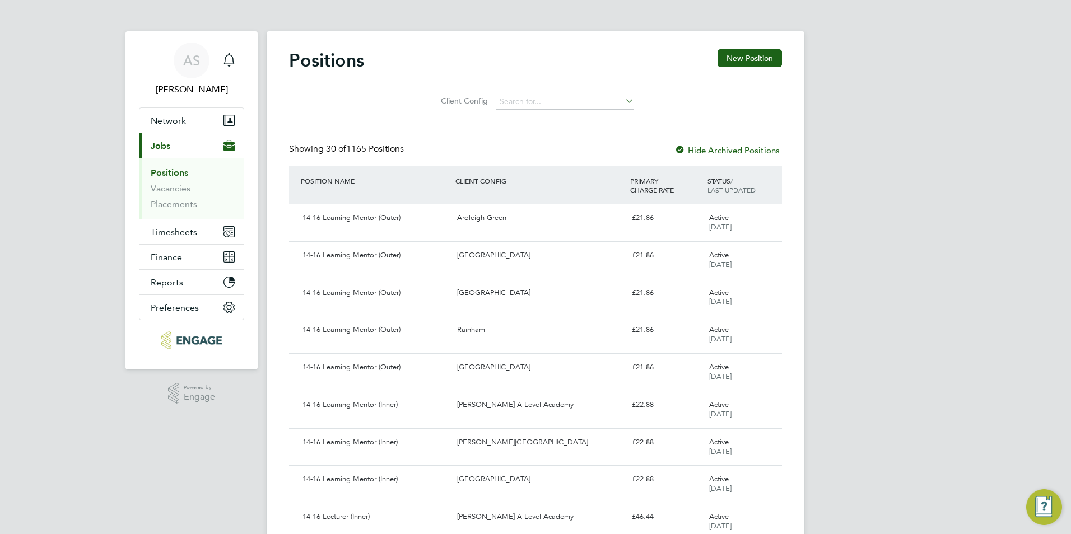
click at [161, 183] on li "Positions" at bounding box center [193, 175] width 84 height 16
click at [157, 191] on link "Vacancies" at bounding box center [171, 188] width 40 height 11
